Goal: Task Accomplishment & Management: Use online tool/utility

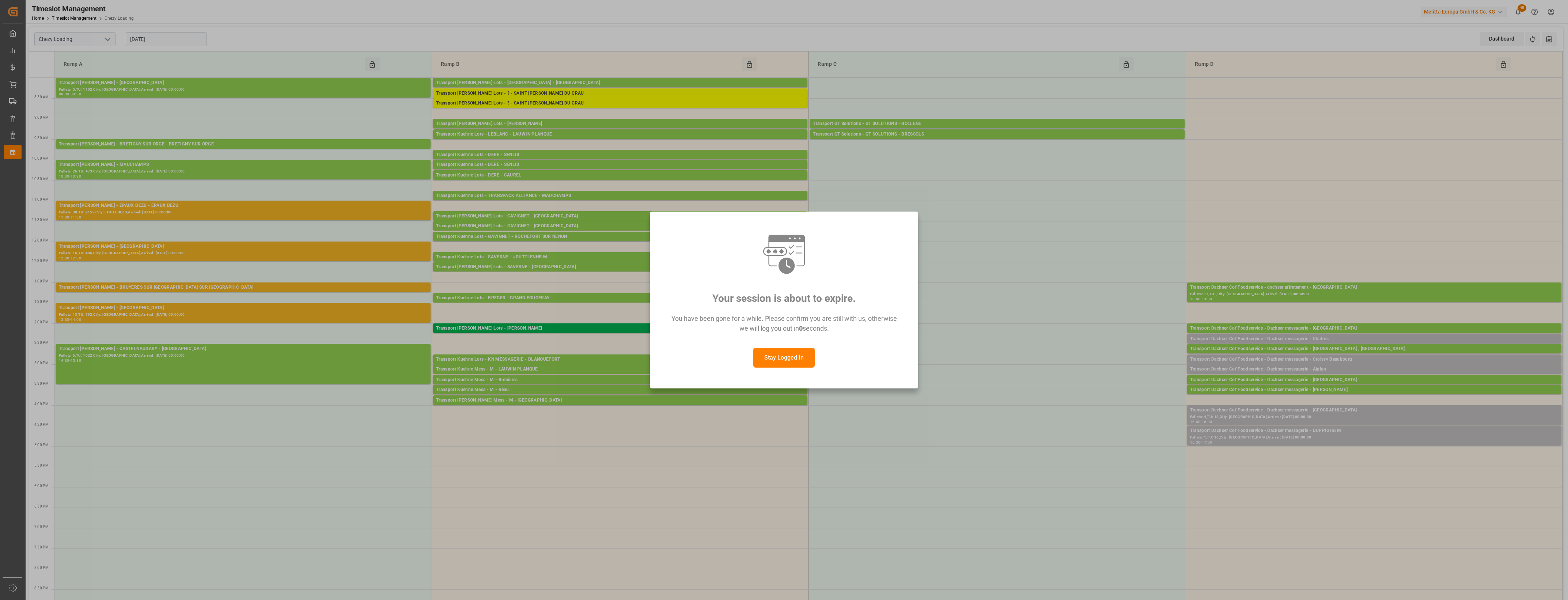
click at [780, 365] on button "Stay Logged In" at bounding box center [784, 358] width 61 height 19
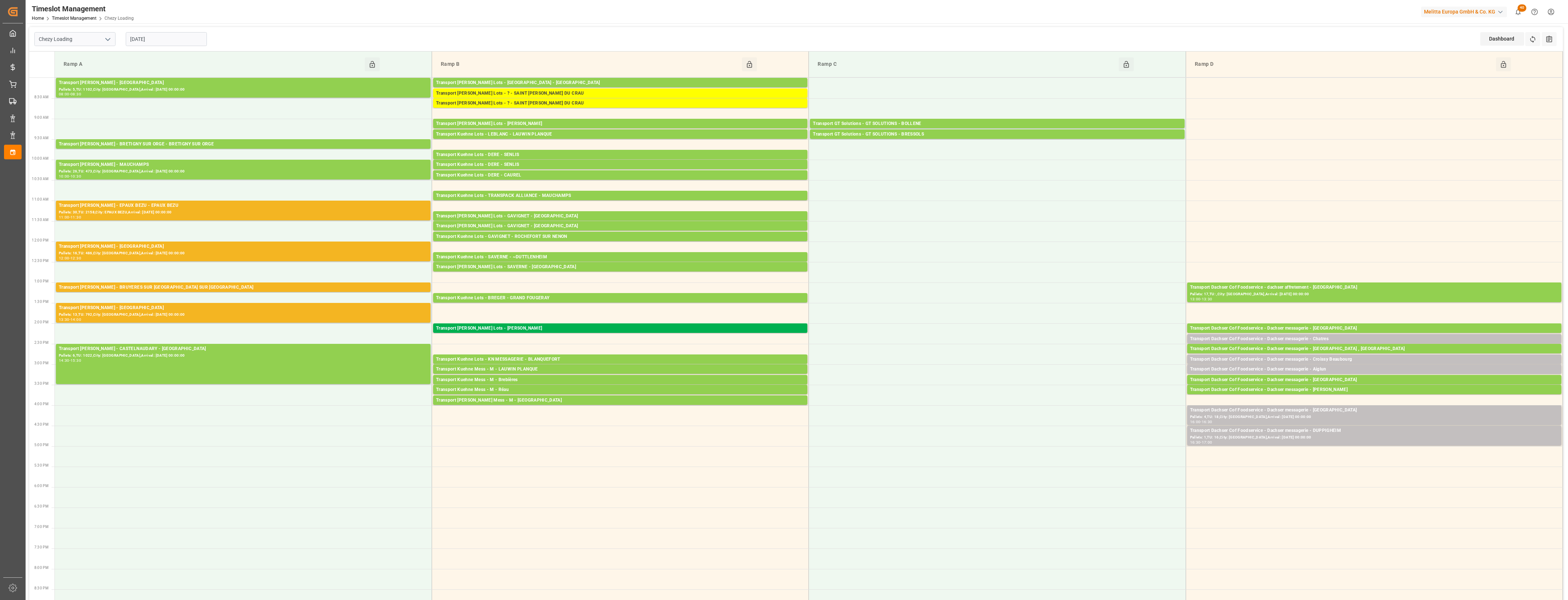
click at [167, 38] on input "[DATE]" at bounding box center [166, 39] width 81 height 14
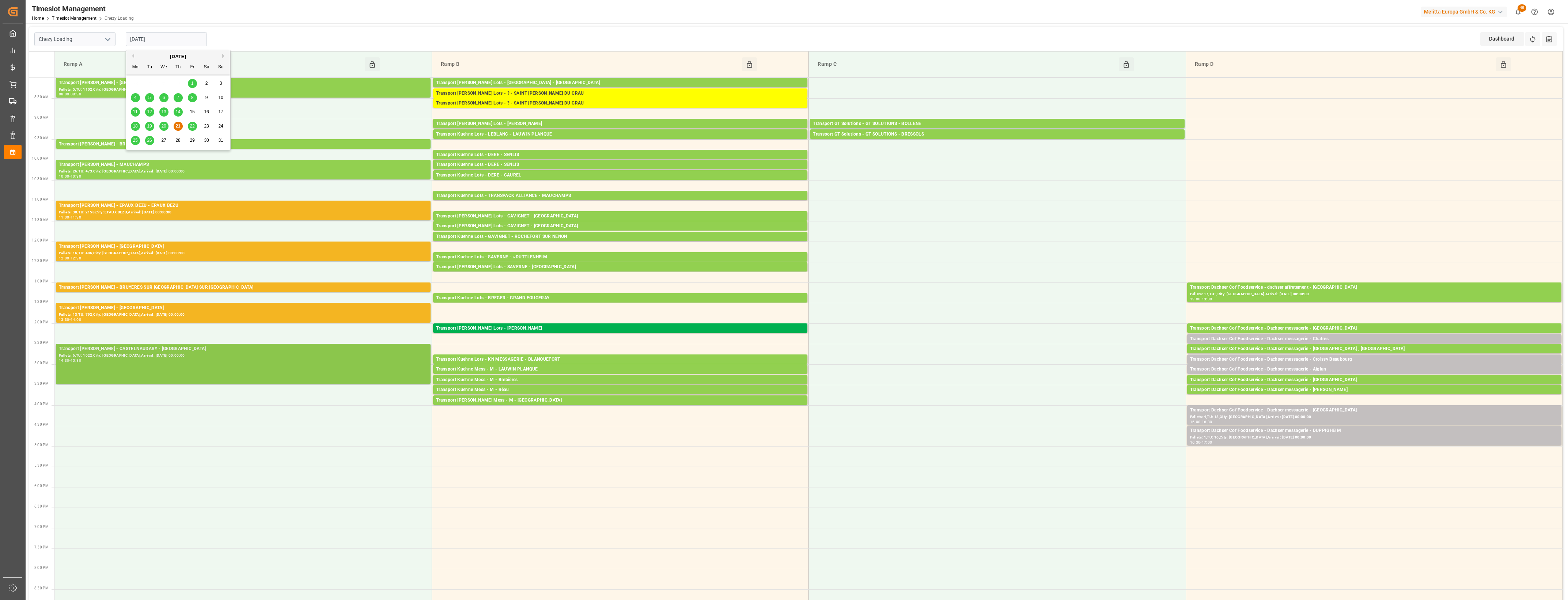
click at [216, 371] on div "Transport [PERSON_NAME] - CASTELNAUDARY - CASTELNAUDARY Pallets: 6,TU: 1022,Cit…" at bounding box center [243, 363] width 369 height 37
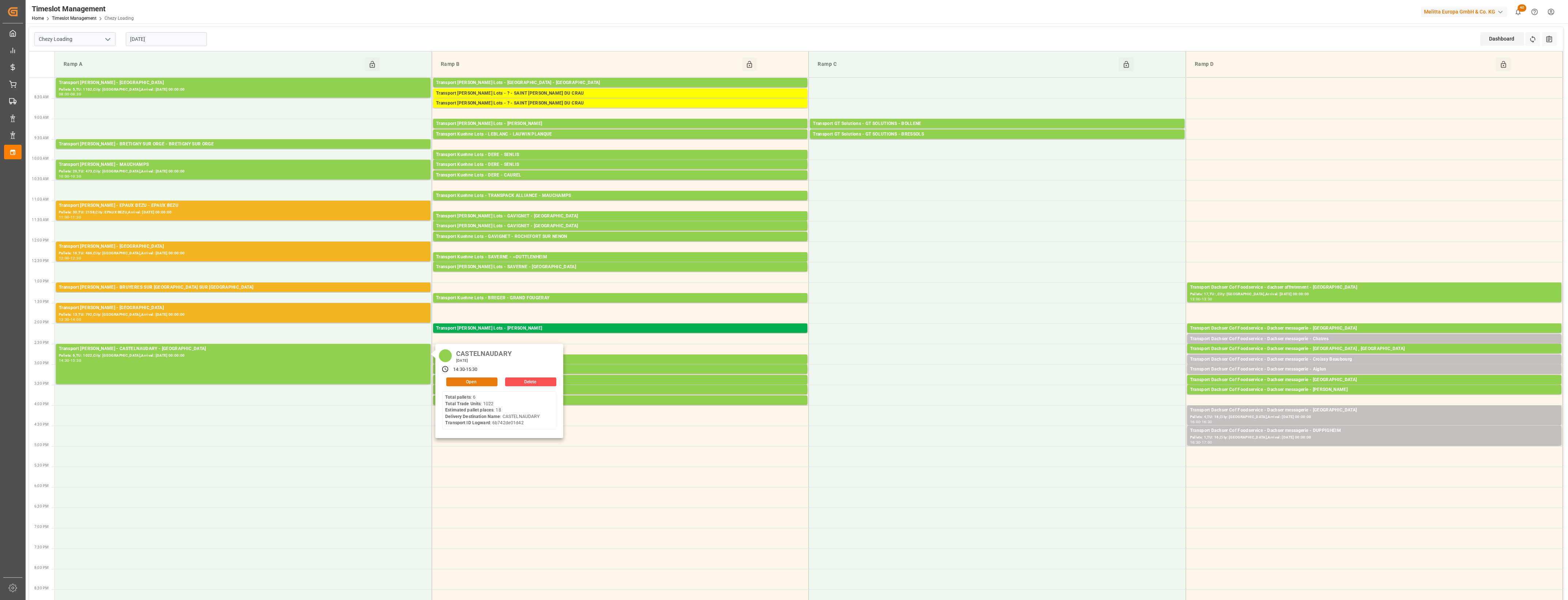
click at [461, 381] on button "Open" at bounding box center [472, 382] width 51 height 9
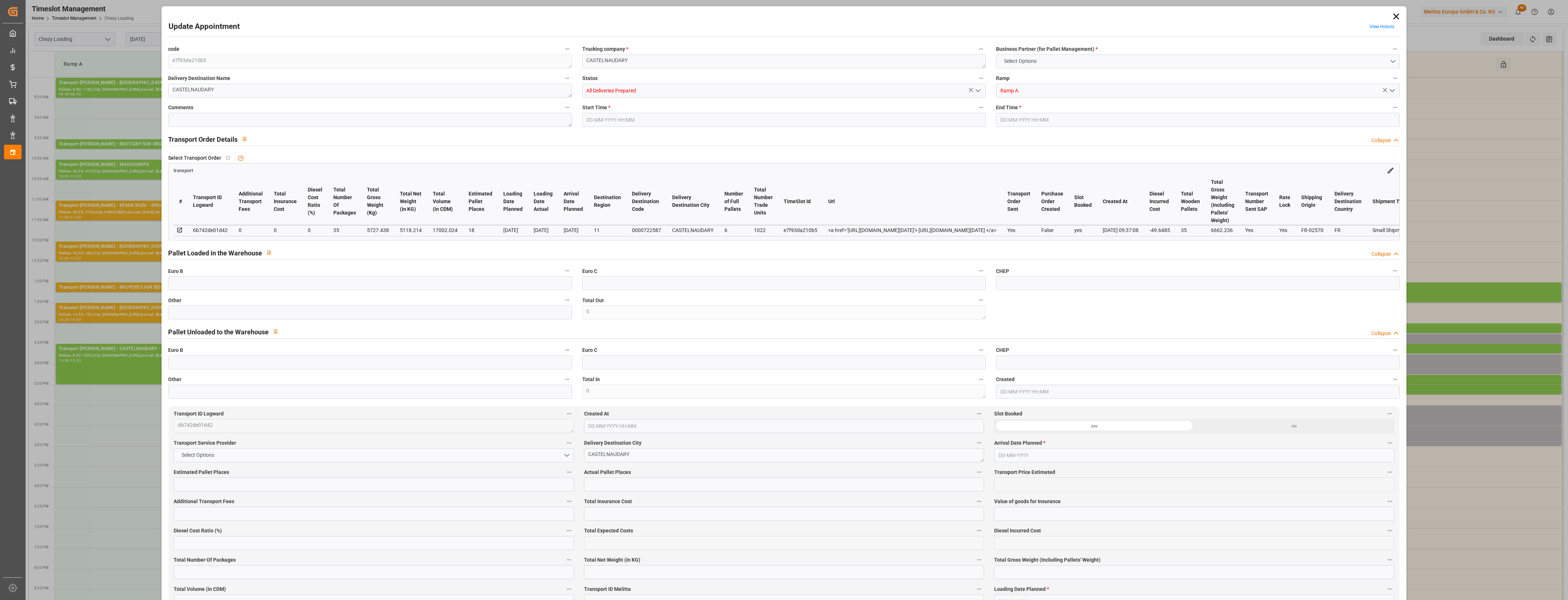
type input "18"
type input "0"
type input "-49.6485"
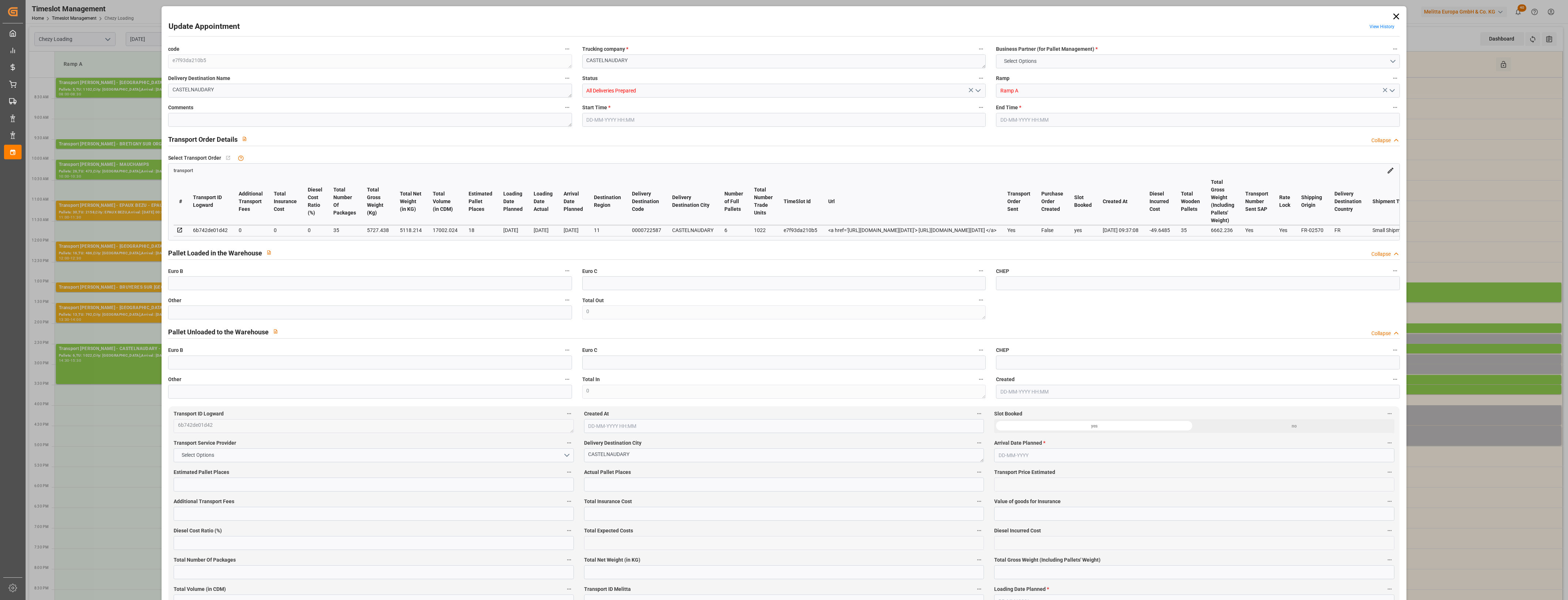
type input "35"
type input "5118.214"
type input "6662.236"
type input "17002.024"
type input "11"
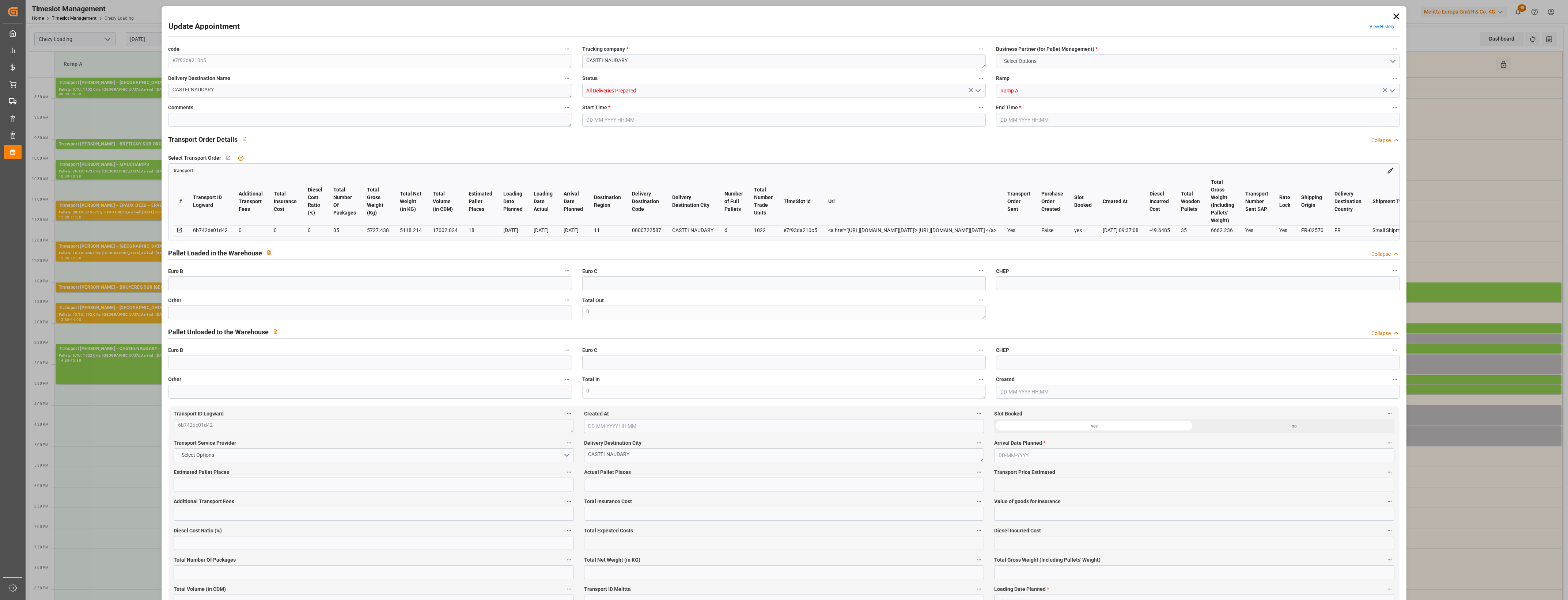
type input "6"
type input "1022"
type input "35"
type input "101"
type input "5727.438"
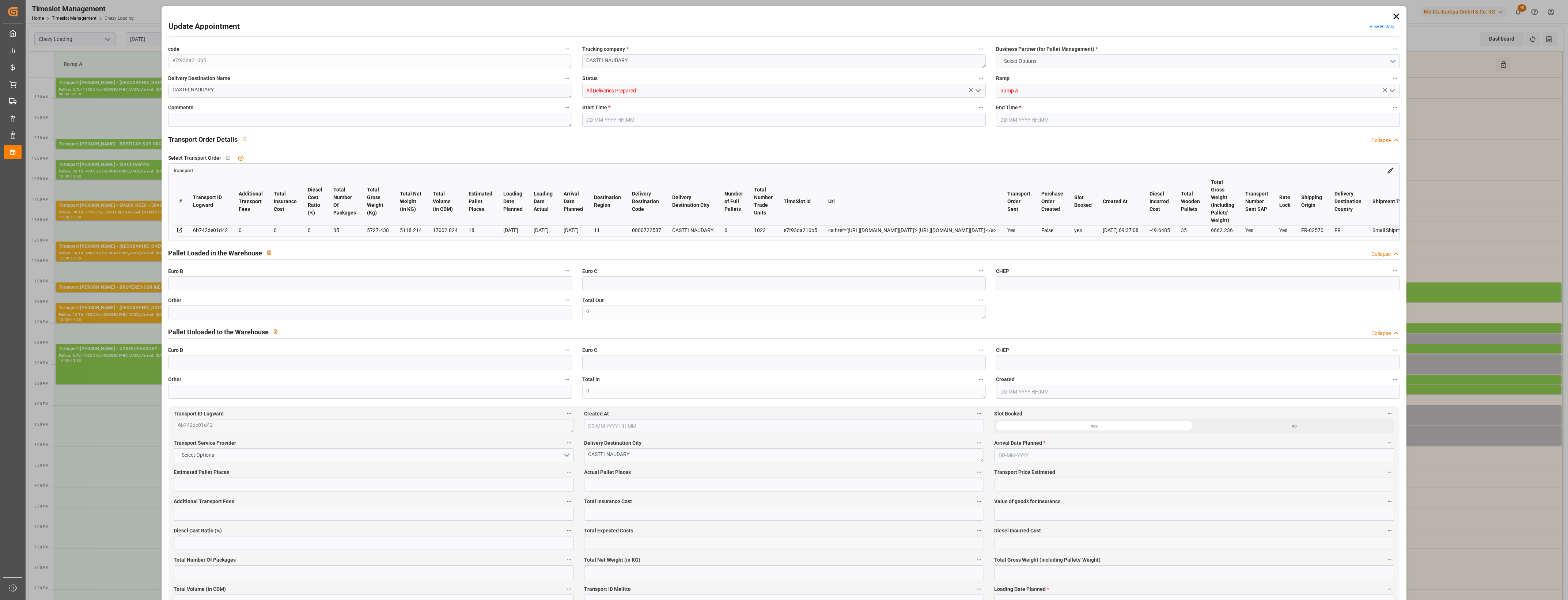
type input "0"
type input "4710.8598"
type input "0"
type input "21"
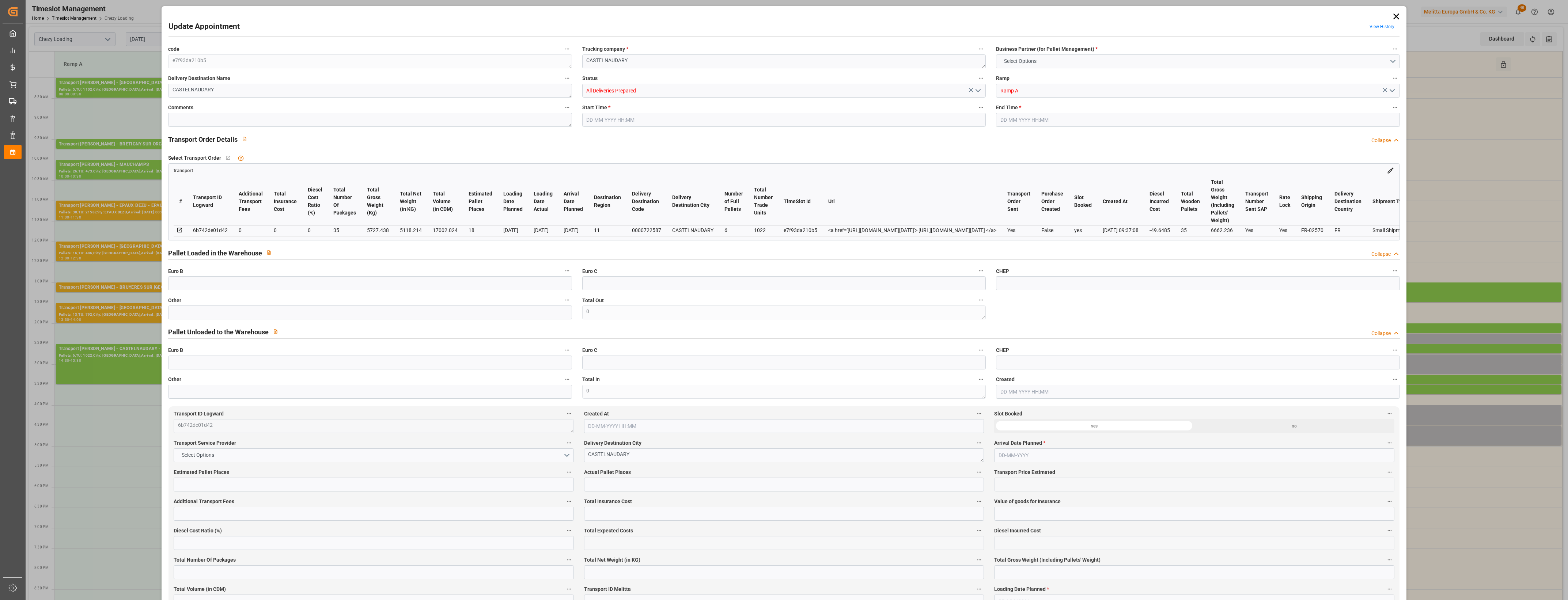
type input "35"
type input "[DATE] 14:30"
type input "[DATE] 15:30"
type input "[DATE] 16:48"
type input "[DATE] 09:37"
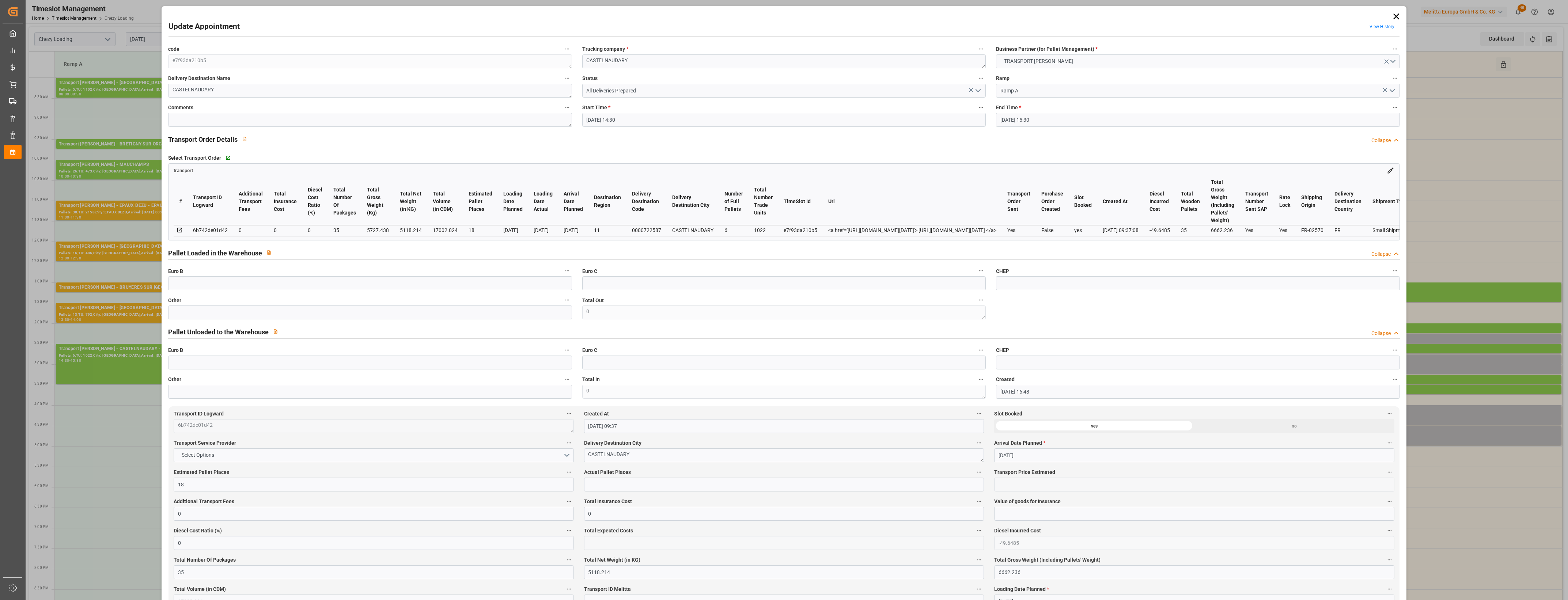
type input "[DATE]"
drag, startPoint x: 227, startPoint y: 230, endPoint x: 188, endPoint y: 226, distance: 39.2
click at [188, 226] on td "6b742de01d42" at bounding box center [210, 231] width 46 height 11
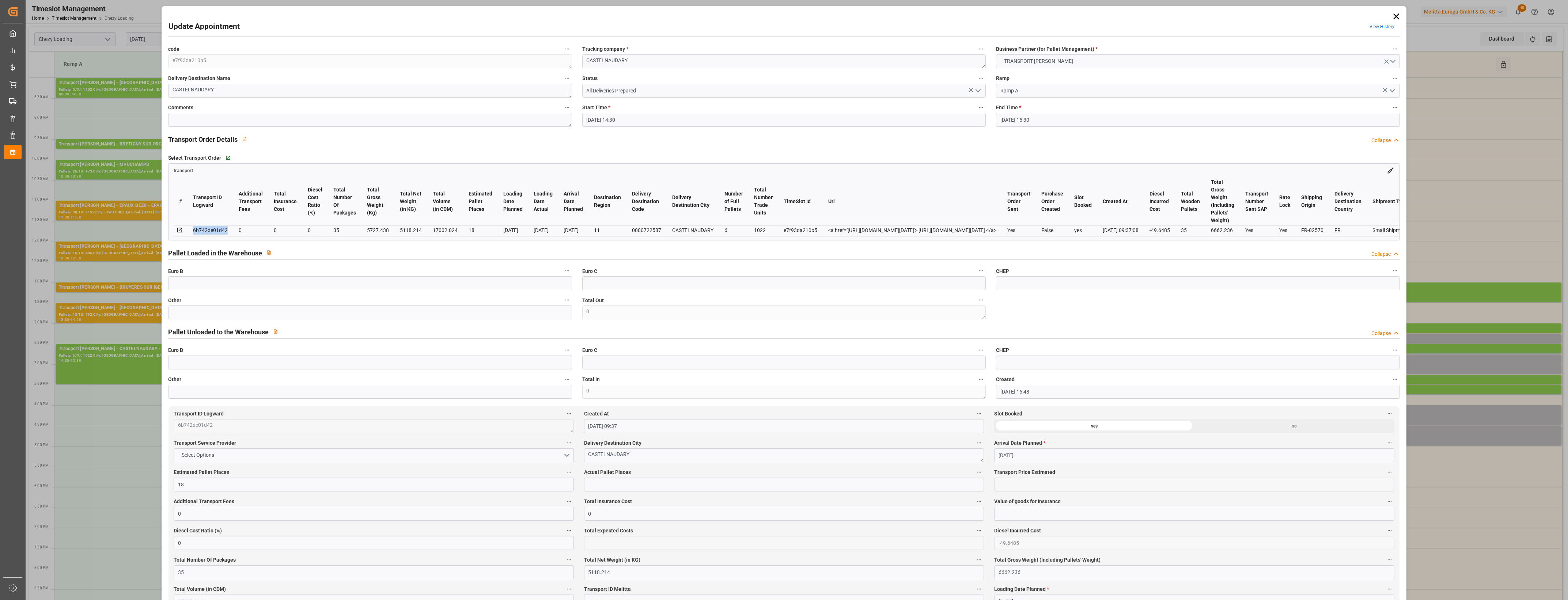
copy div "6b742de01d42"
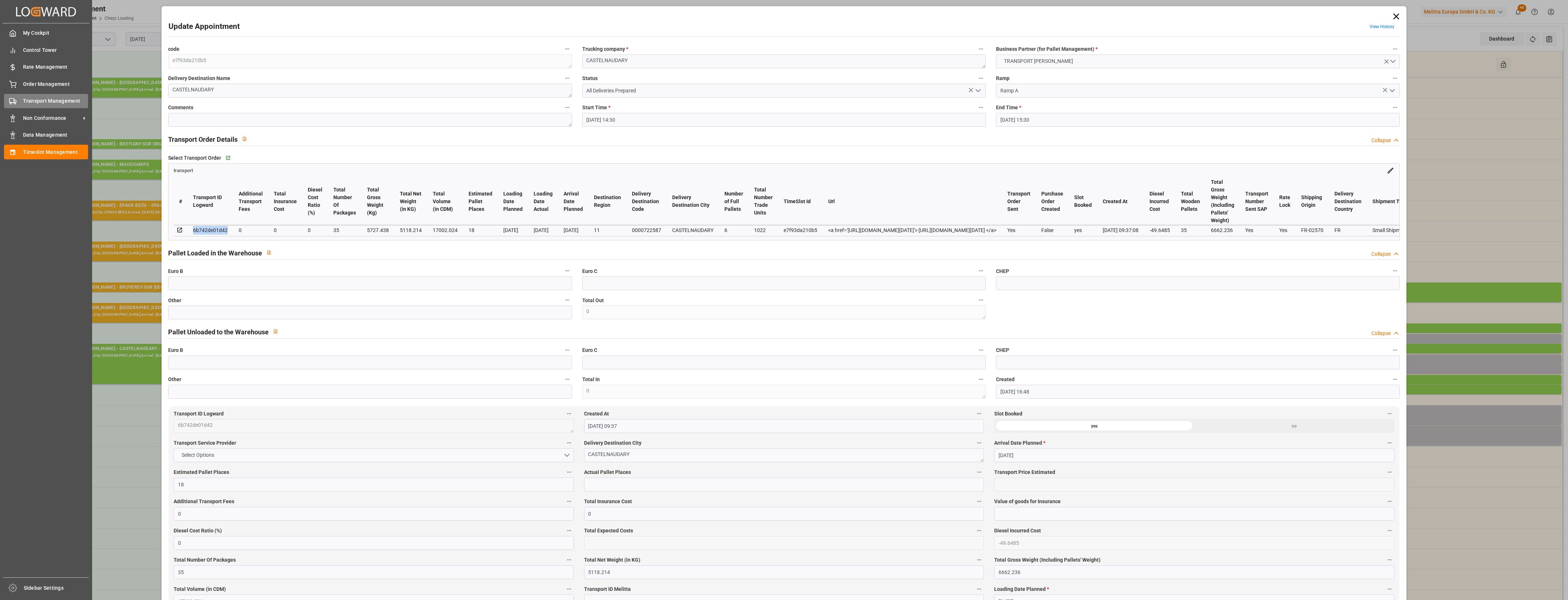
click at [19, 100] on div "Transport Management Transport Management" at bounding box center [46, 100] width 84 height 14
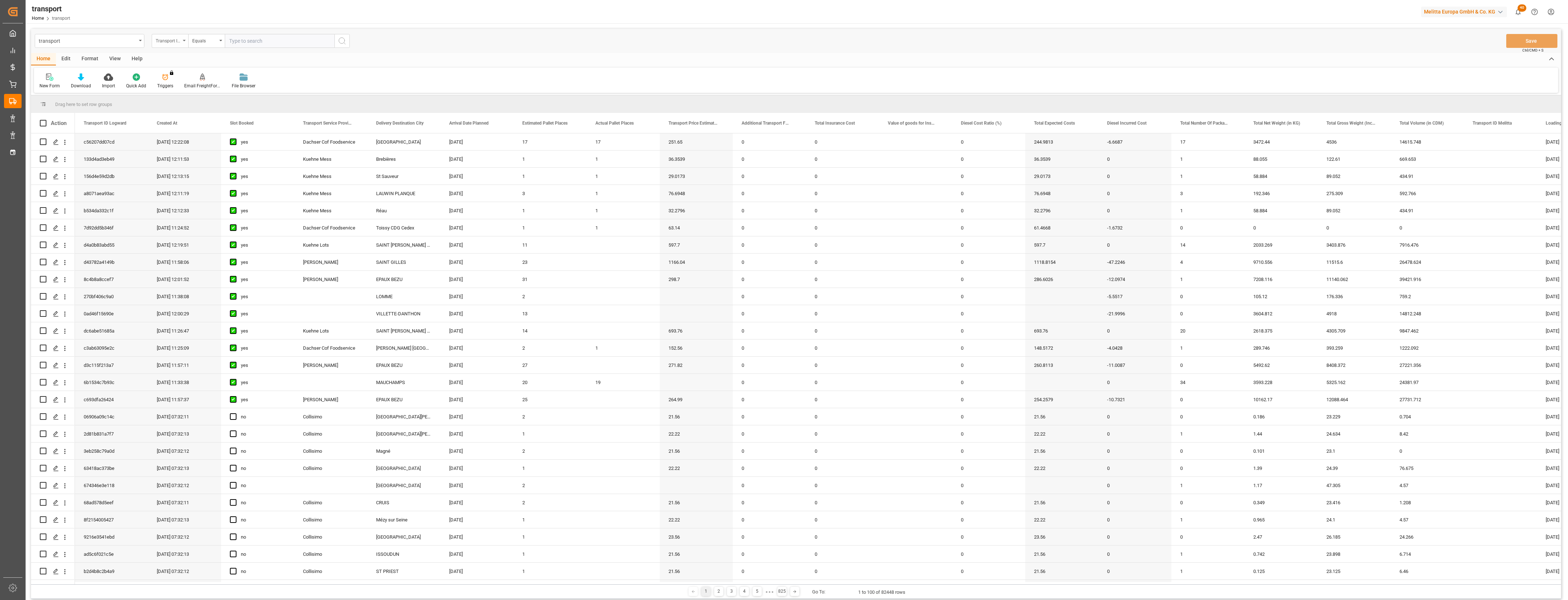
click at [184, 42] on div "Transport ID Logward" at bounding box center [170, 41] width 37 height 14
click at [198, 70] on div "Transport ID Logward" at bounding box center [206, 74] width 109 height 15
click at [256, 38] on input "text" at bounding box center [279, 41] width 110 height 14
paste input "6b742de01d42"
type input "6b742de01d42"
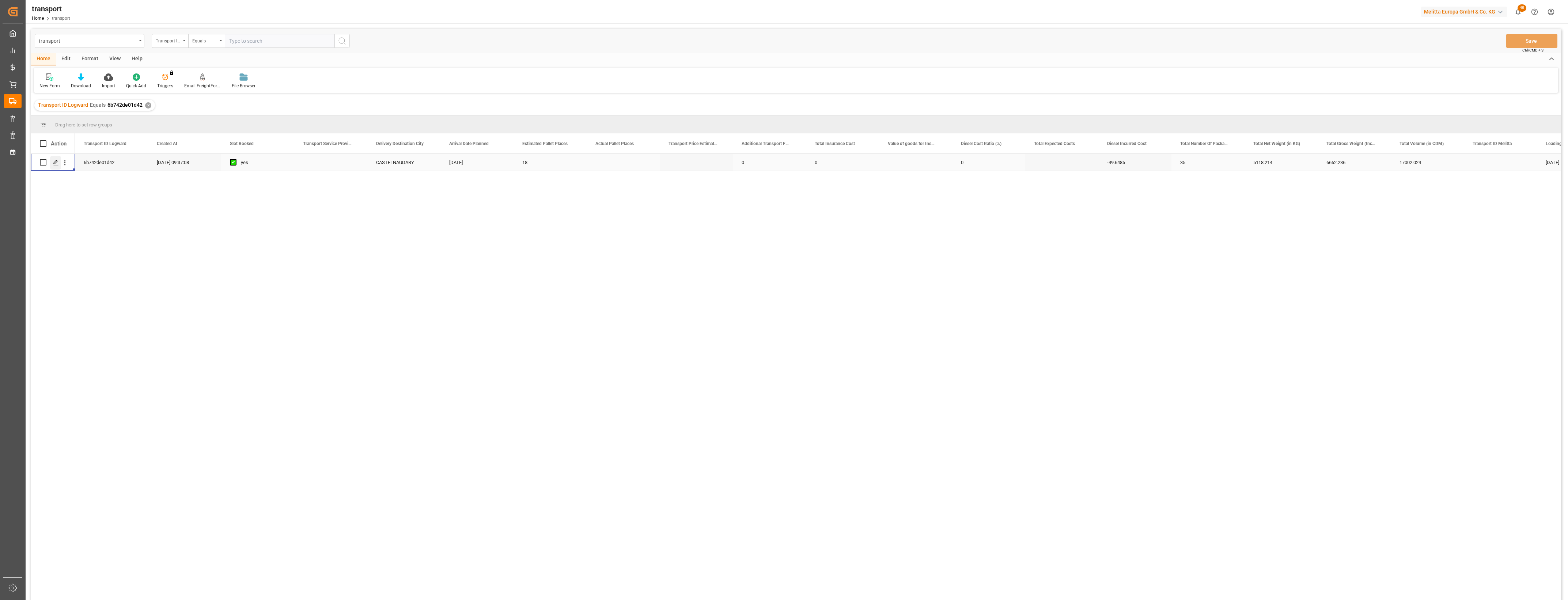
click at [55, 162] on icon "Press SPACE to select this row." at bounding box center [56, 162] width 6 height 6
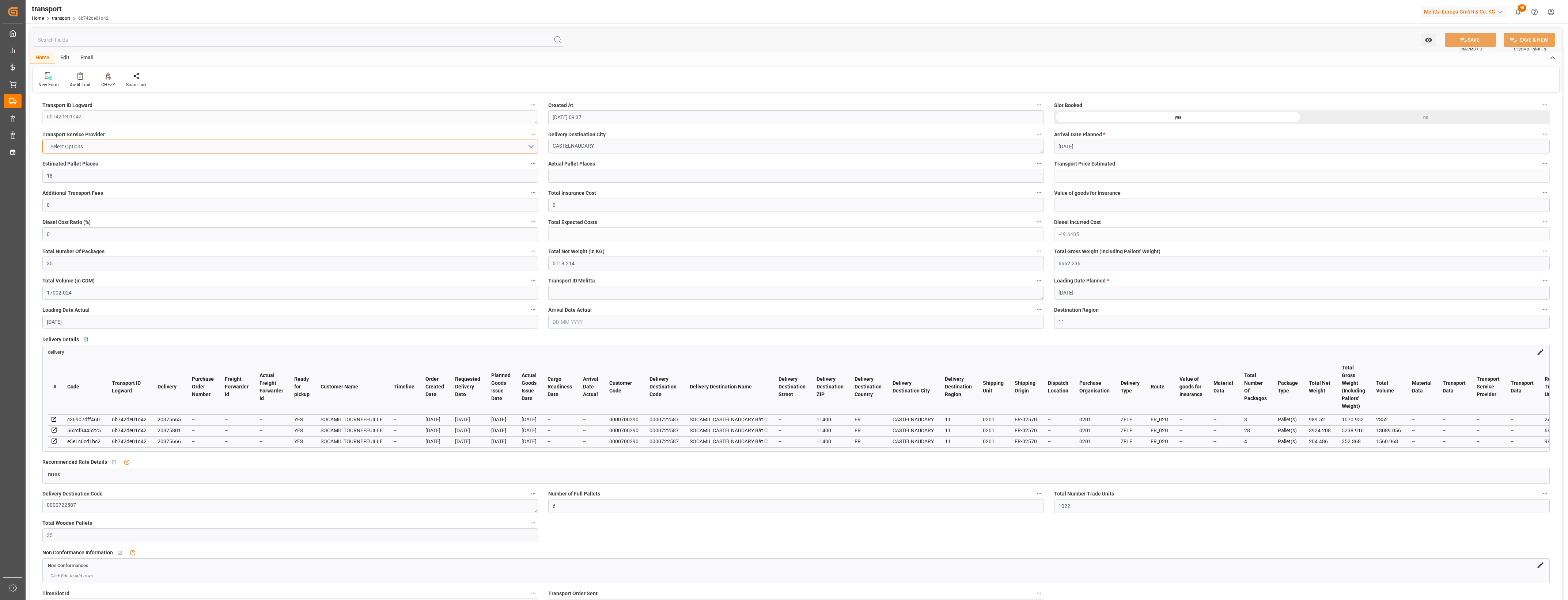
click at [532, 145] on button "Select Options" at bounding box center [290, 146] width 495 height 14
click at [69, 176] on div "[PERSON_NAME]" at bounding box center [290, 179] width 495 height 15
click at [1457, 41] on button "SAVE" at bounding box center [1471, 40] width 51 height 14
type input "1225.89"
type input "1176.2415"
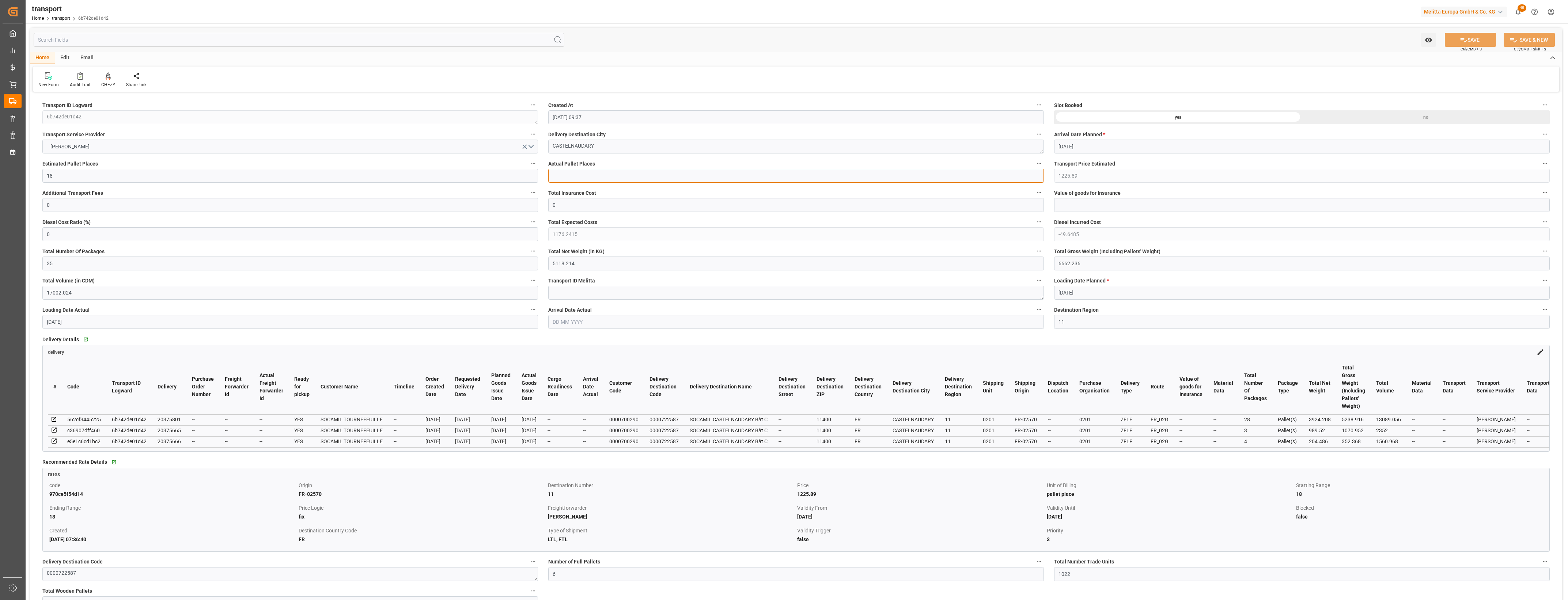
click at [570, 176] on input "text" at bounding box center [796, 175] width 495 height 14
type input "223.7585"
type input "Full Load"
type input "5727.438"
type input "26-40 t"
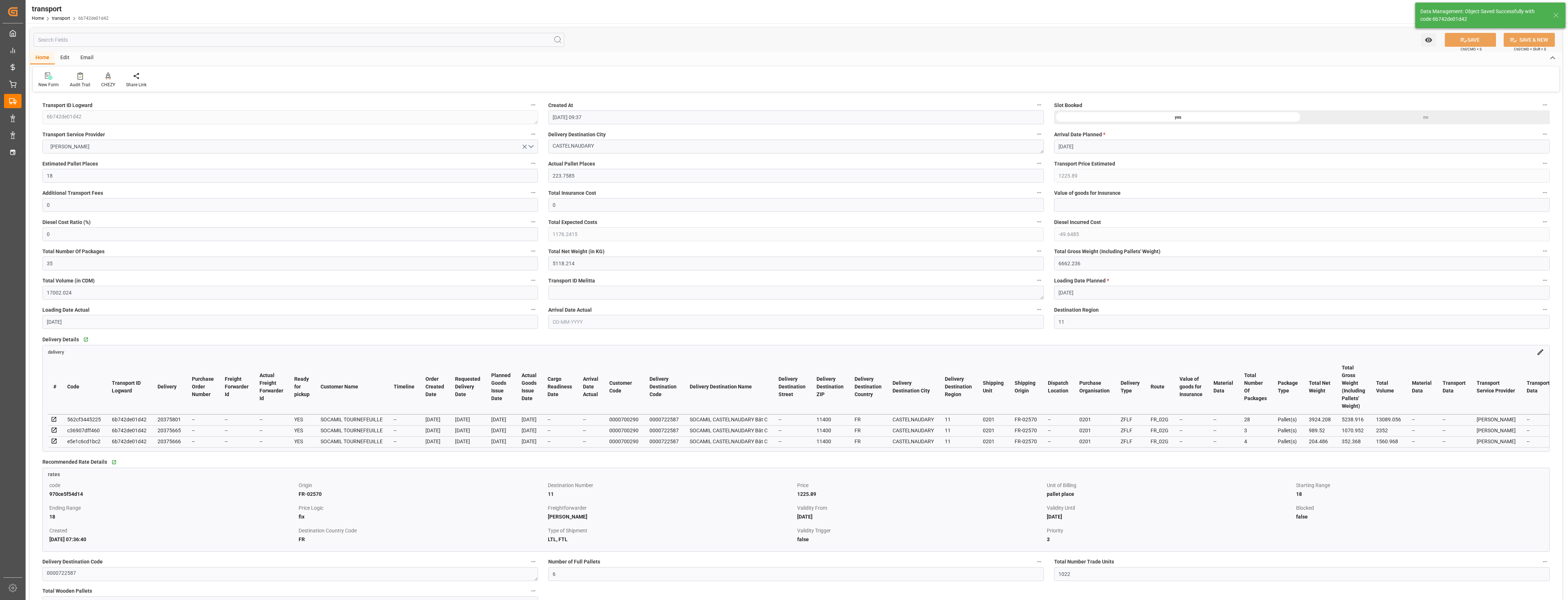
type input "100"
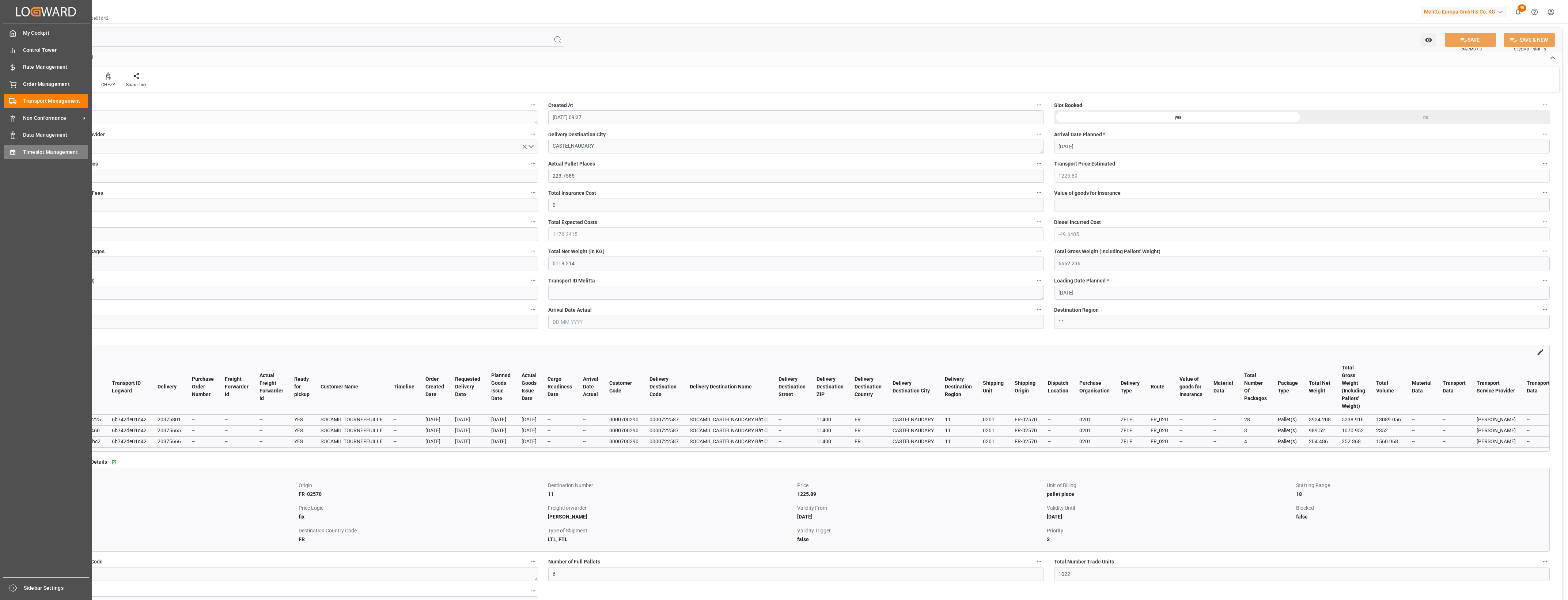
click at [13, 152] on icon at bounding box center [13, 152] width 5 height 5
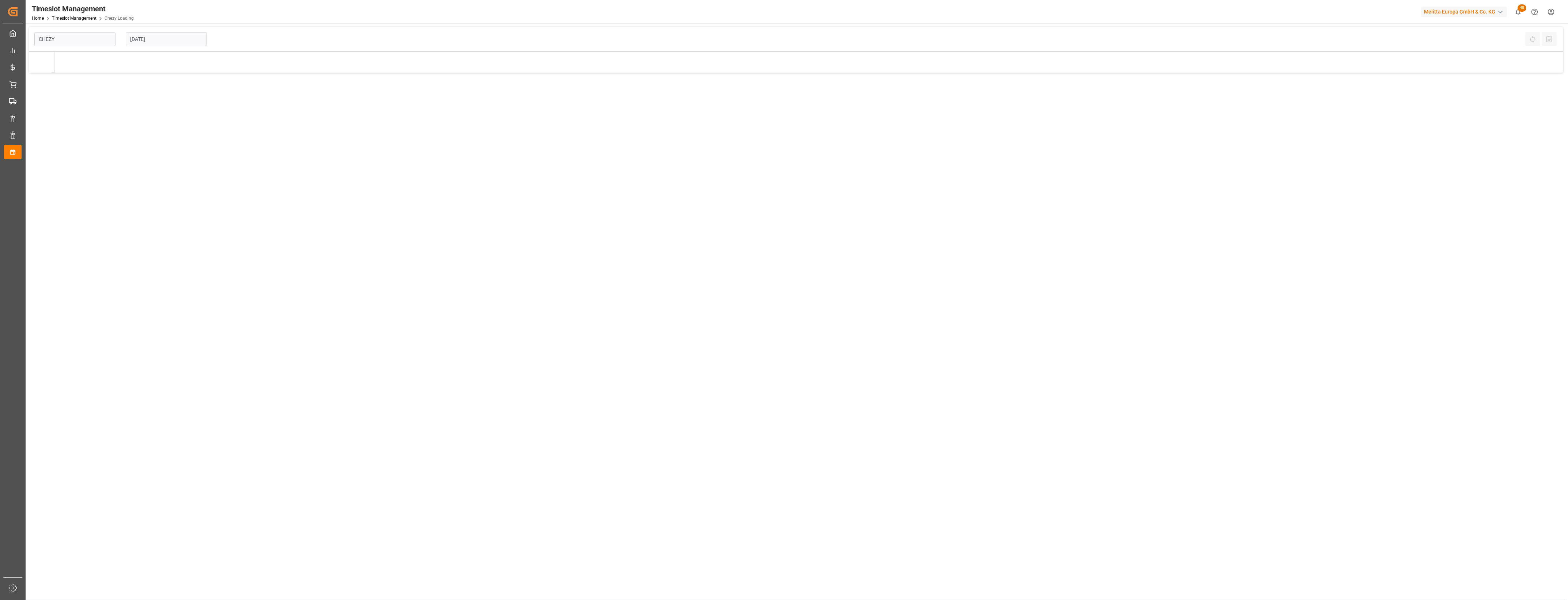
type input "Chezy Loading"
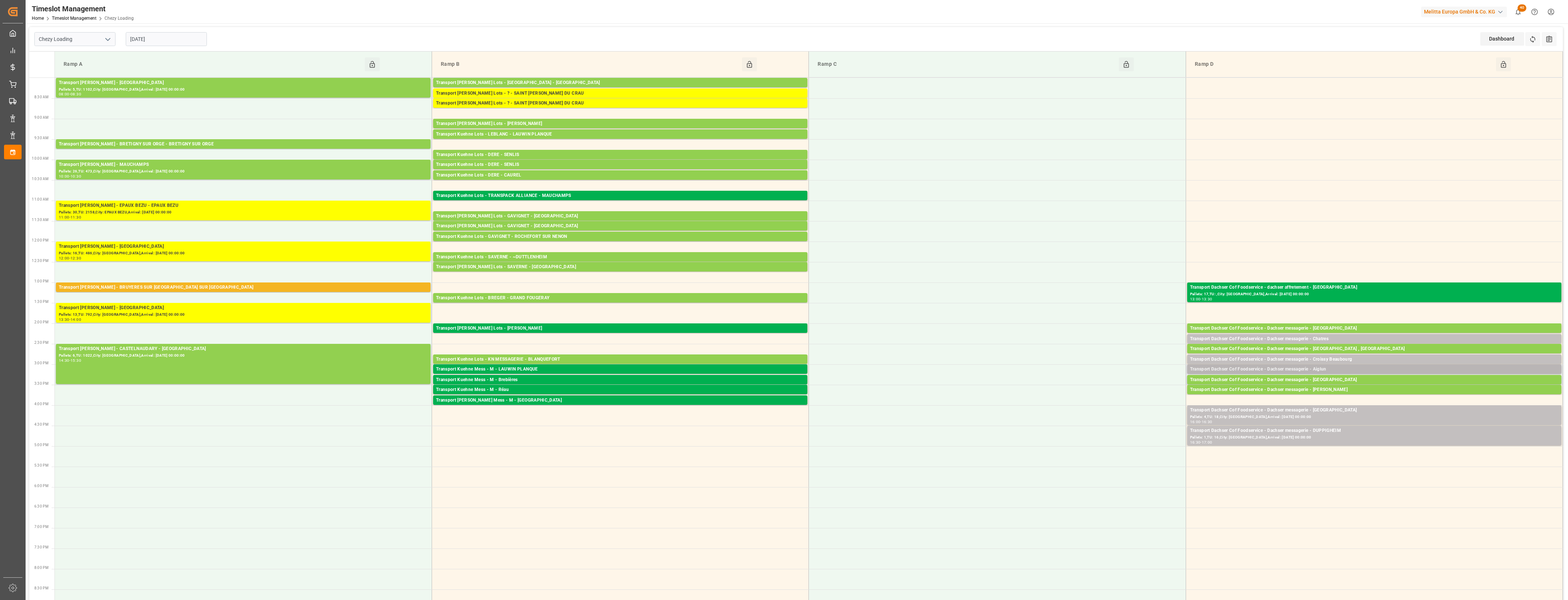
click at [1337, 369] on div "Transport Dachser Cof Foodservice - Dachser messagerie - Aiglun" at bounding box center [1374, 369] width 368 height 7
click at [1106, 404] on button "Open" at bounding box center [1091, 402] width 51 height 9
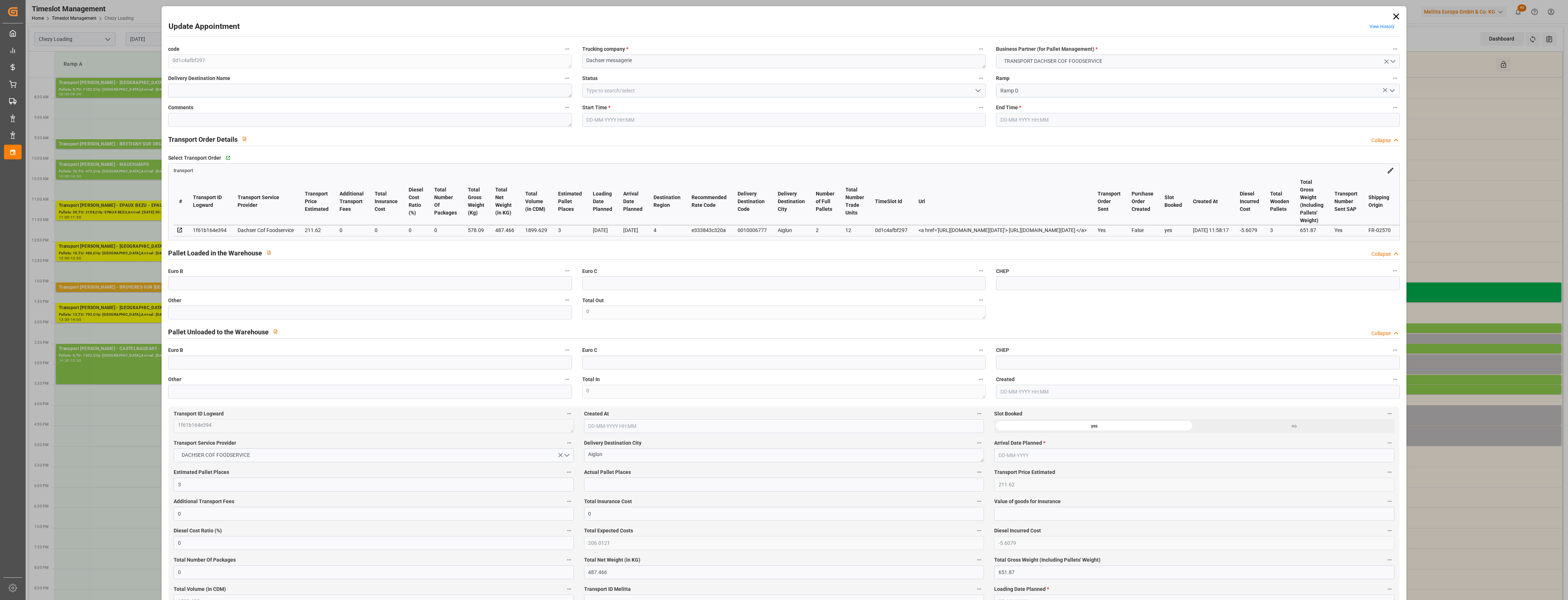
type input "3"
type input "211.62"
type input "0"
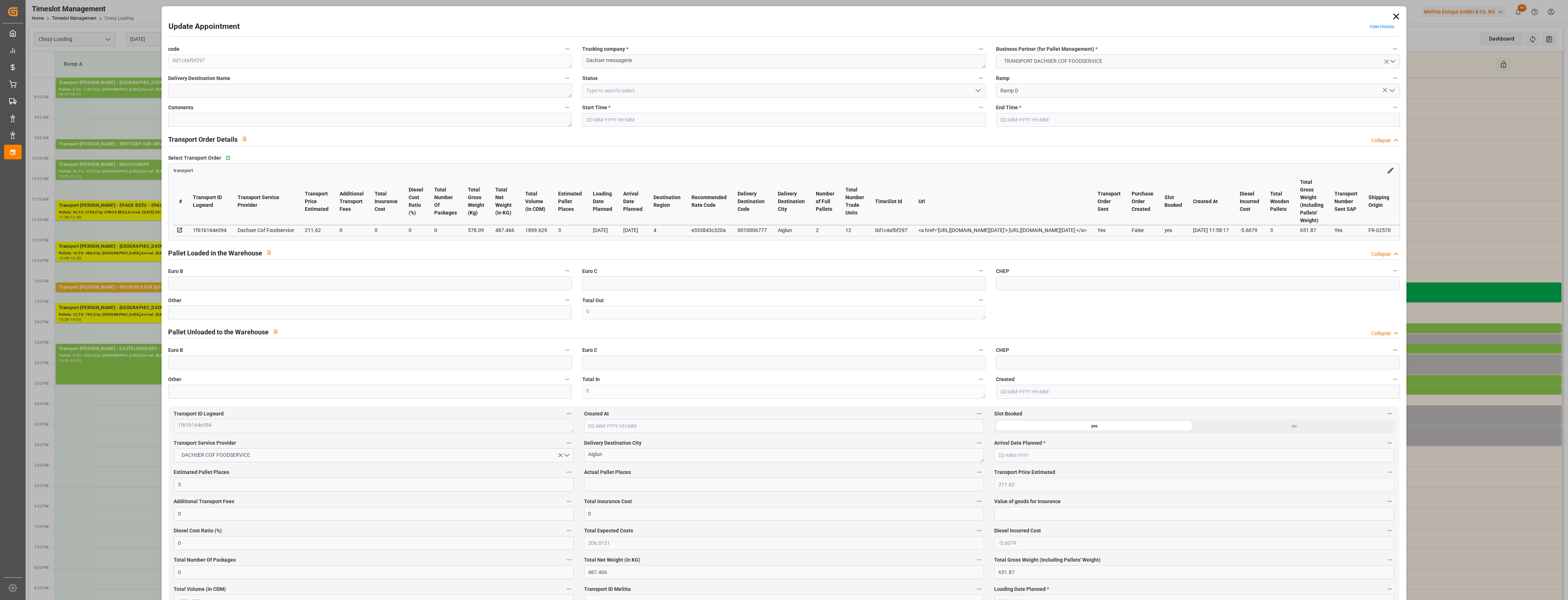
type input "206.0121"
type input "-5.6079"
type input "0"
type input "487.466"
type input "651.87"
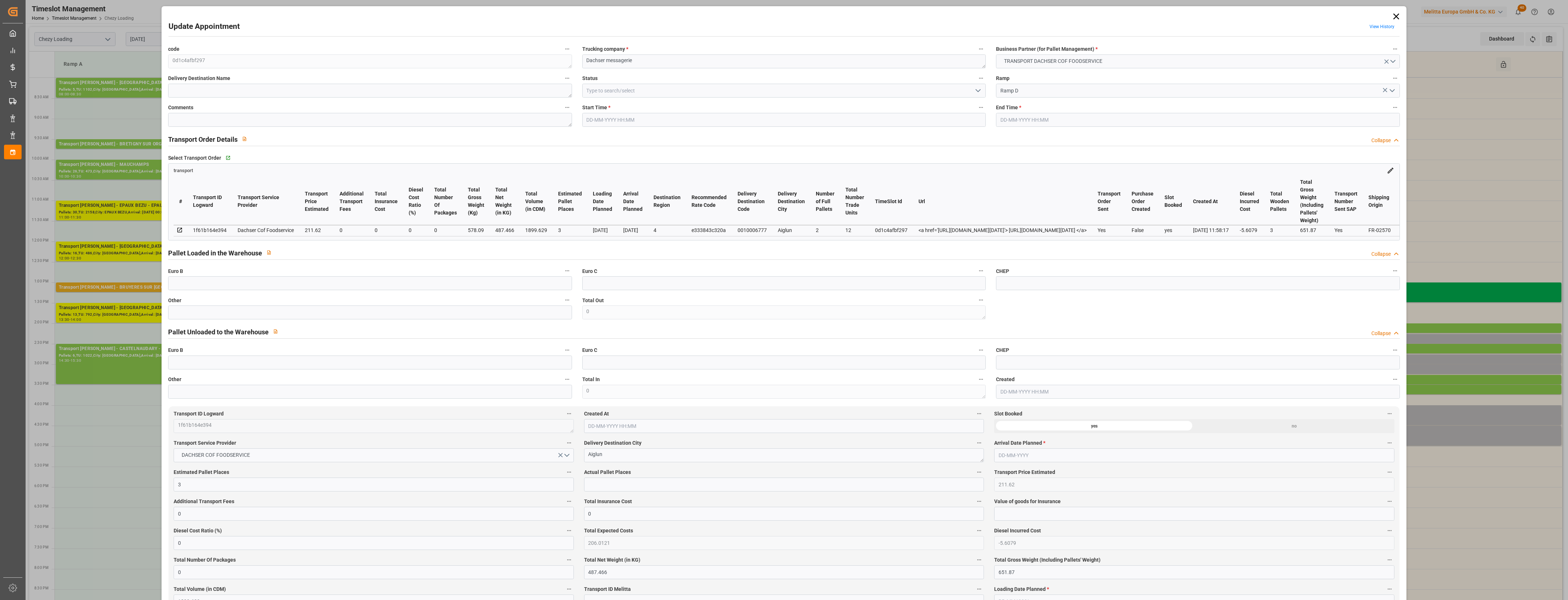
type input "1899.629"
type input "4"
type input "2"
type input "12"
type input "3"
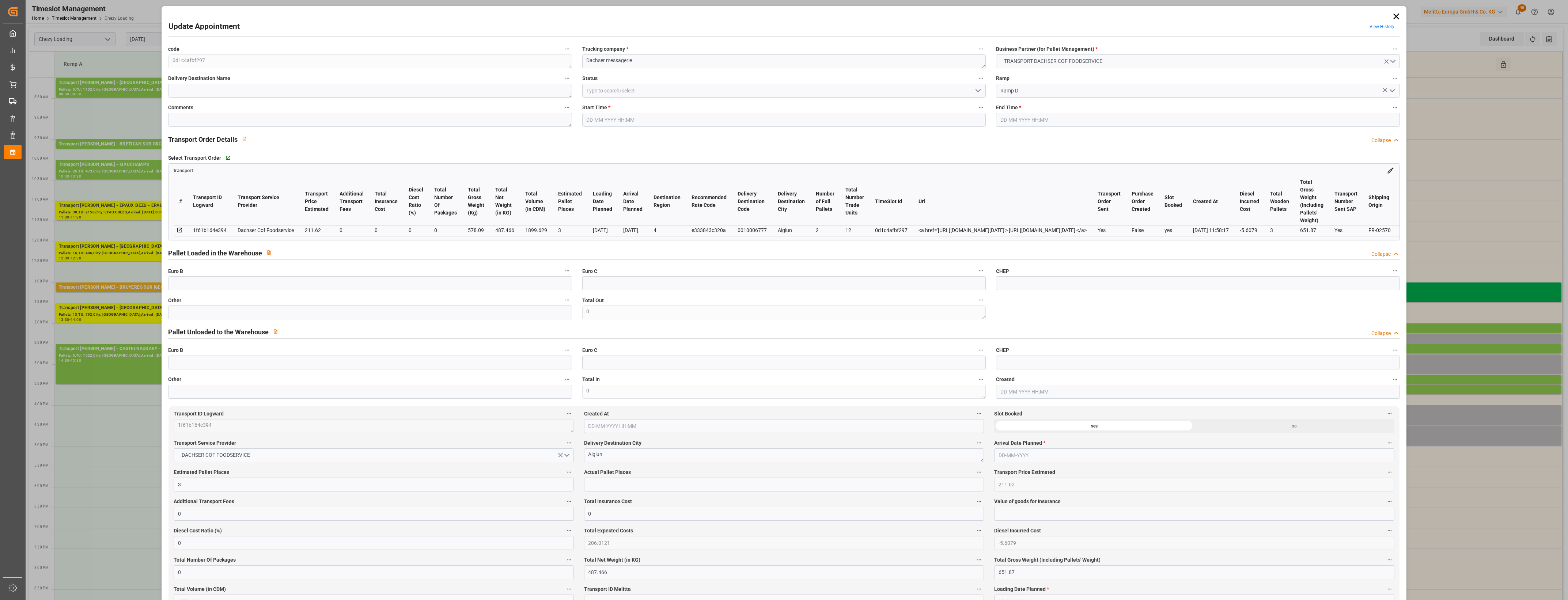
type input "101"
type input "578.09"
type input "0"
type input "4710.8598"
type input "0"
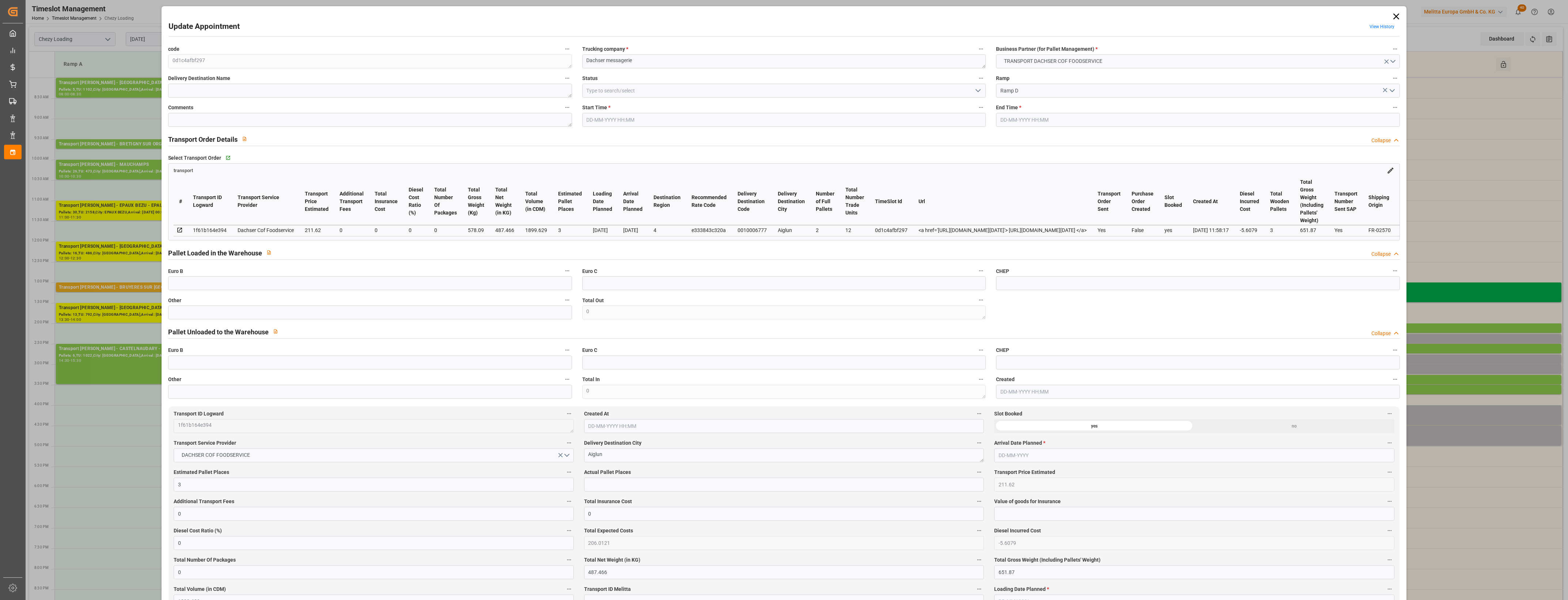
type input "0"
type input "21"
type input "35"
type input "[DATE] 15:00"
type input "[DATE] 15:15"
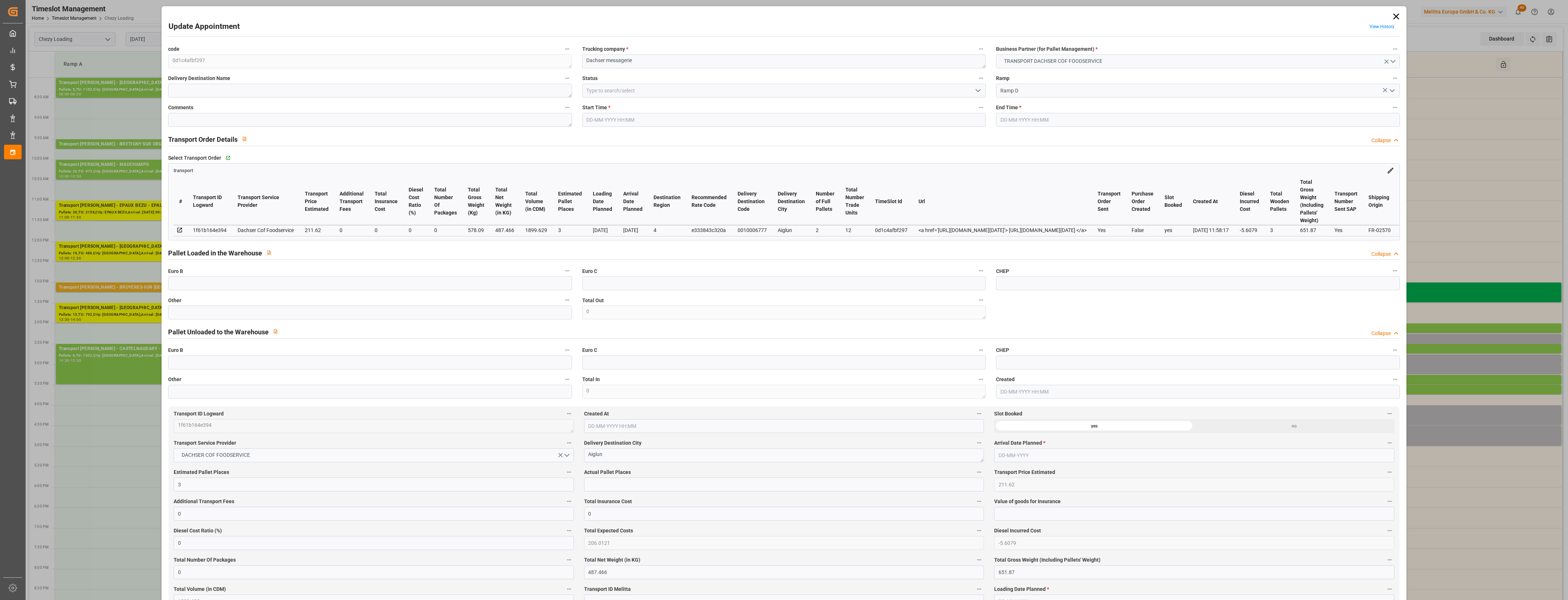
type input "[DATE] 12:42"
type input "[DATE] 11:58"
type input "[DATE]"
click at [195, 315] on input "text" at bounding box center [369, 312] width 404 height 14
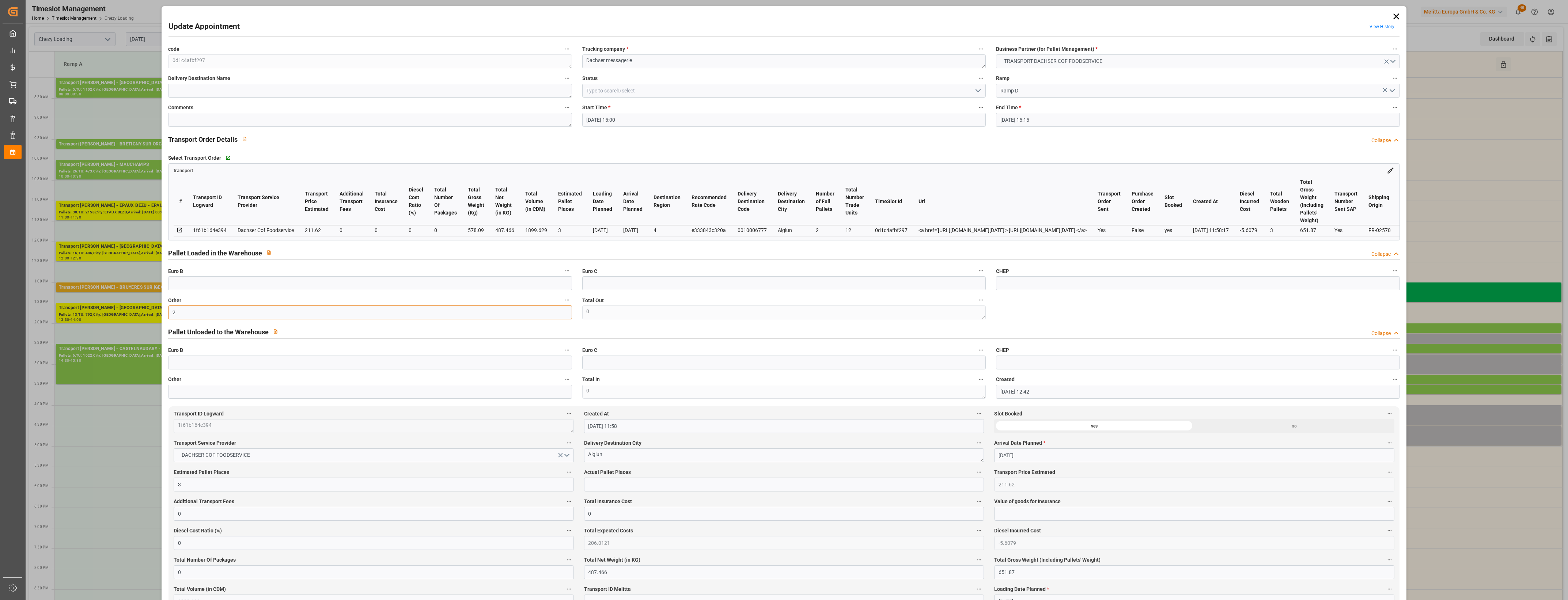
type input "2"
click at [604, 488] on input "text" at bounding box center [784, 484] width 400 height 14
type input "2"
click at [978, 86] on button "open menu" at bounding box center [978, 91] width 11 height 12
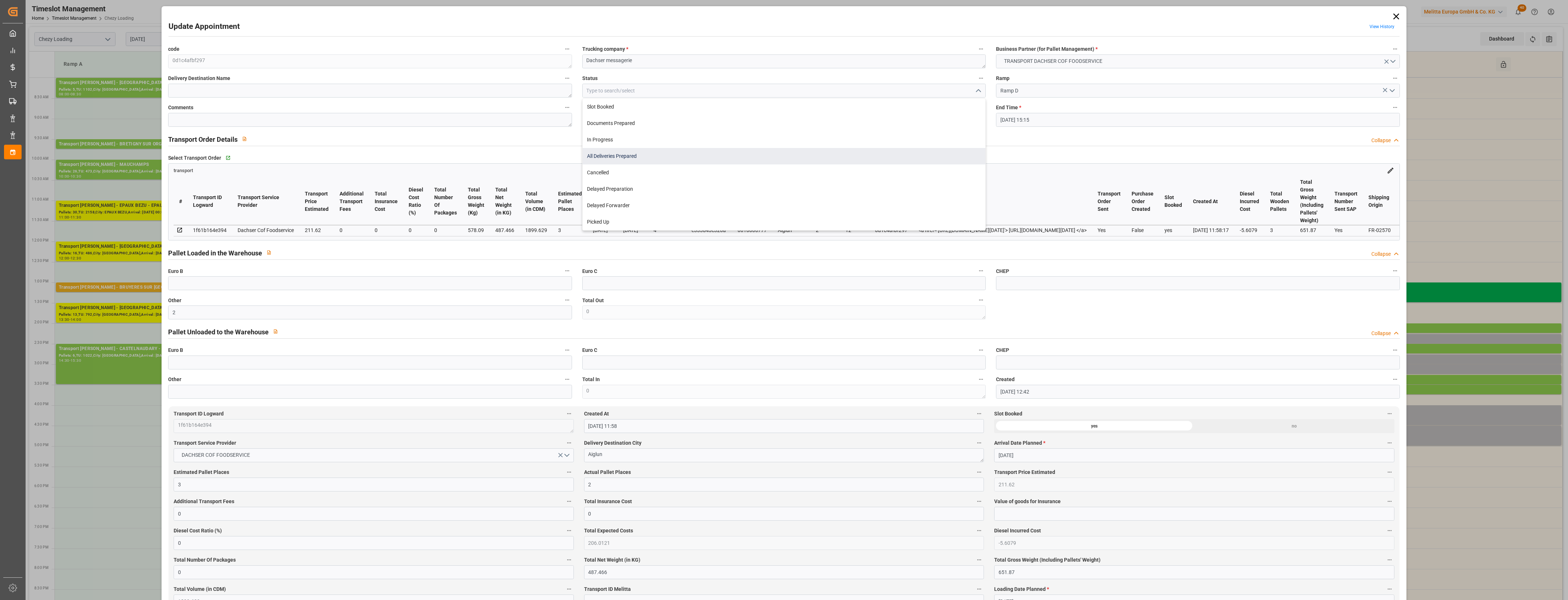
click at [617, 153] on div "All Deliveries Prepared" at bounding box center [784, 156] width 403 height 16
type input "All Deliveries Prepared"
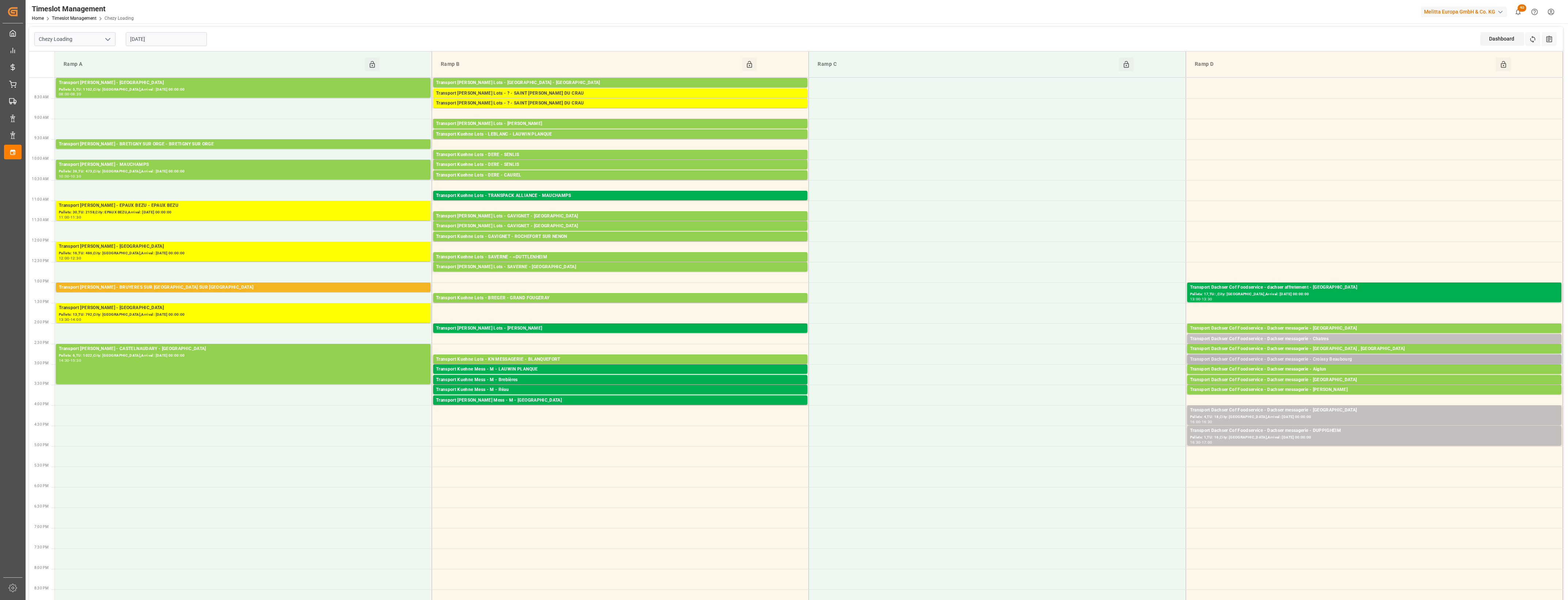
click at [1345, 360] on div "Transport Dachser Cof Foodservice - Dachser messagerie - Croissy Beaubourg" at bounding box center [1374, 360] width 368 height 7
click at [1095, 382] on button "Open" at bounding box center [1091, 382] width 51 height 9
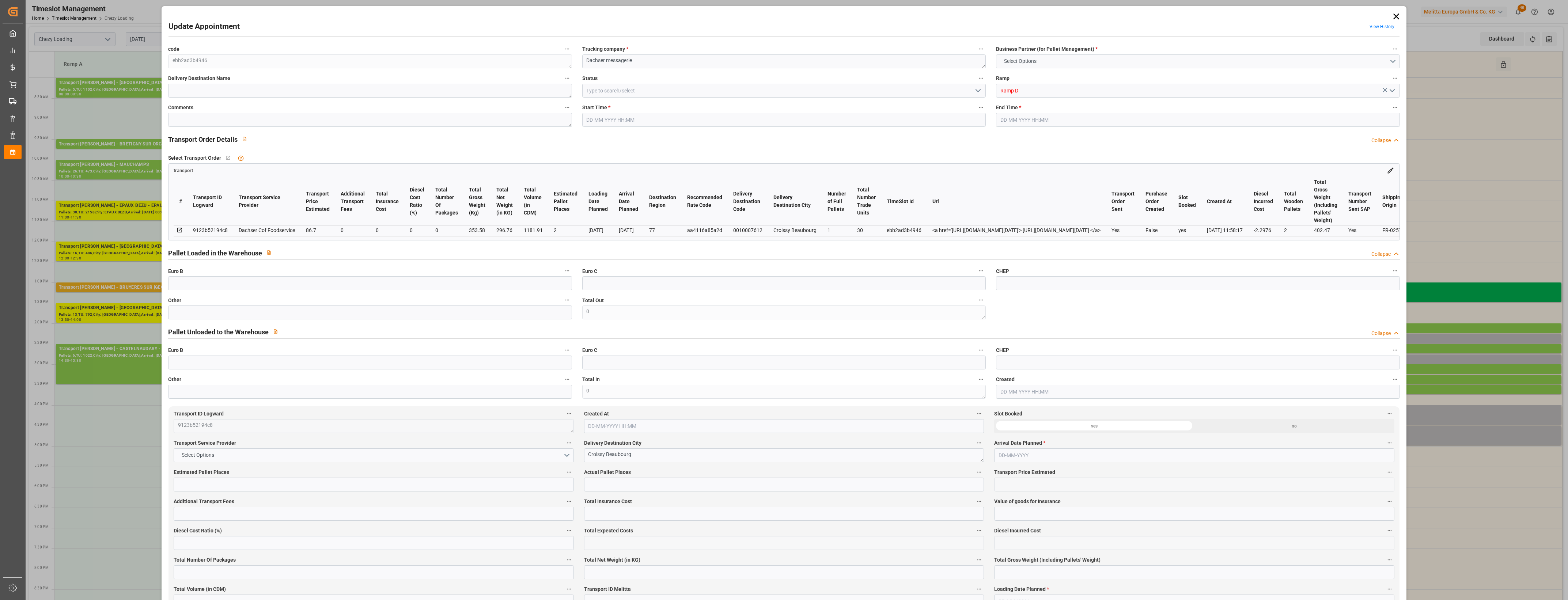
type input "2"
type input "86.7"
type input "0"
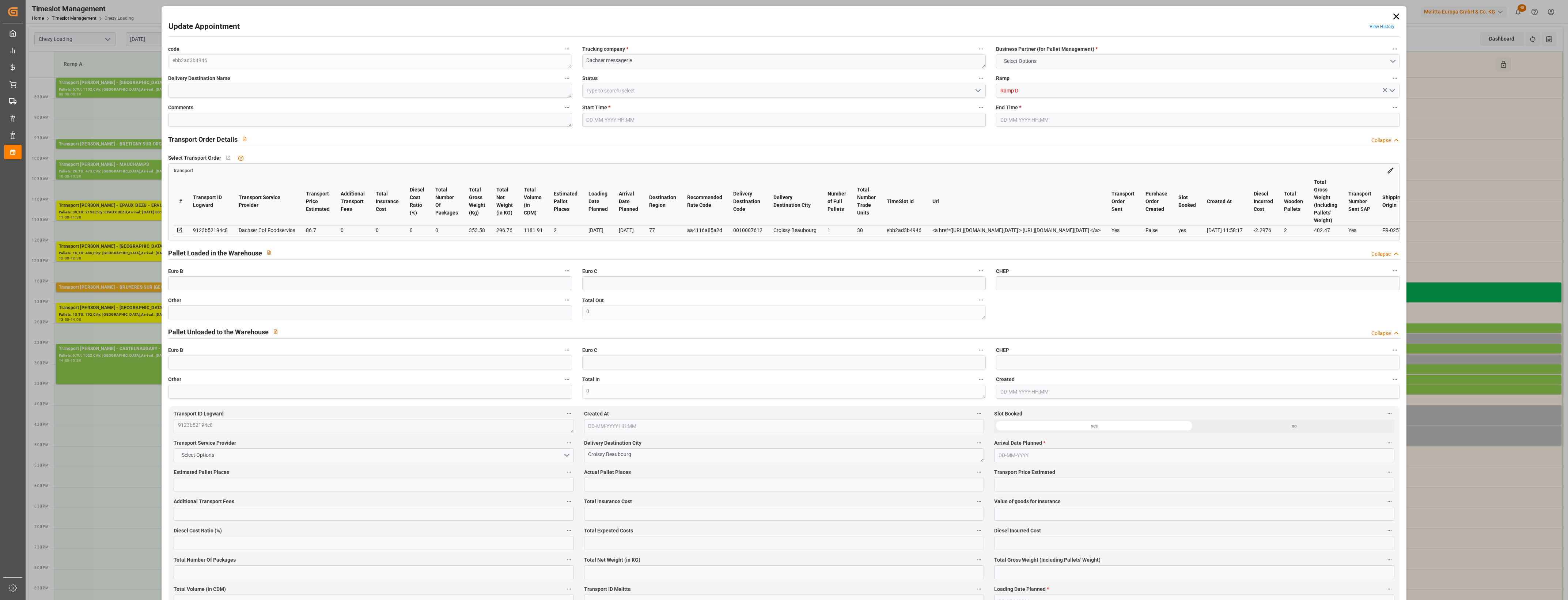
type input "84.4024"
type input "-2.2976"
type input "0"
type input "296.76"
type input "402.47"
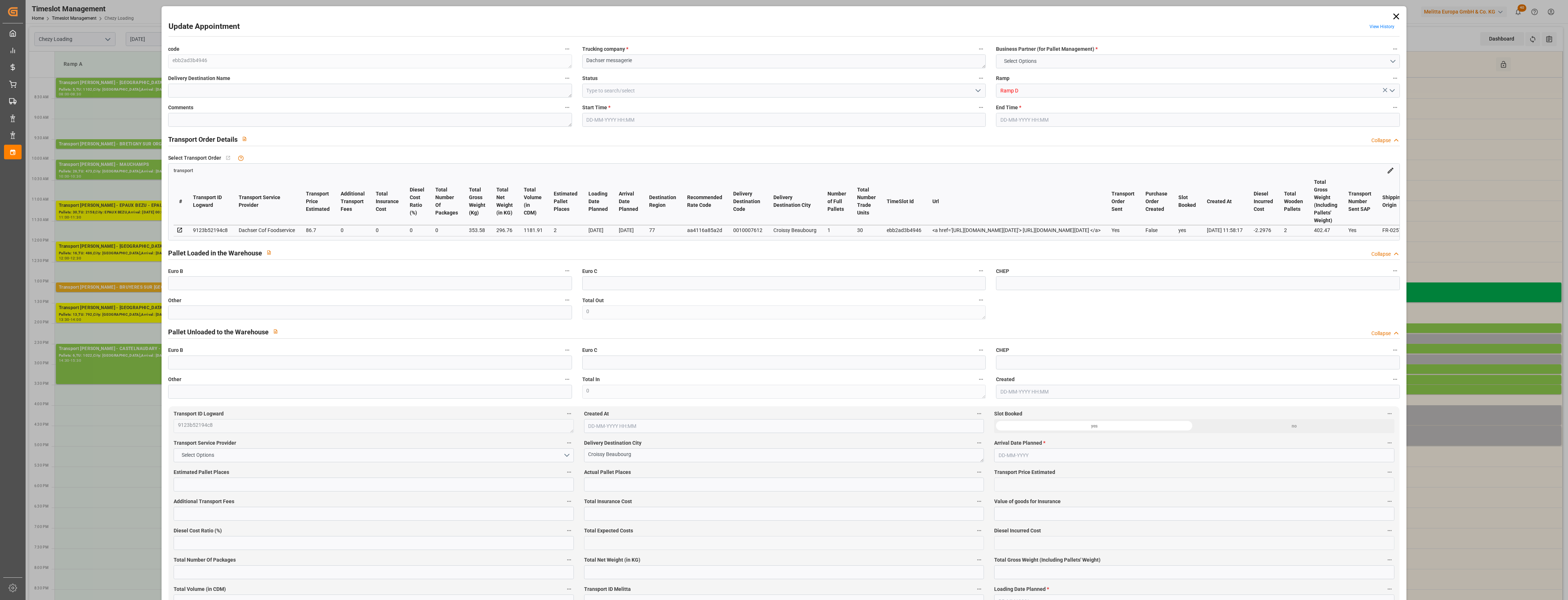
type input "1181.91"
type input "77"
type input "1"
type input "30"
type input "2"
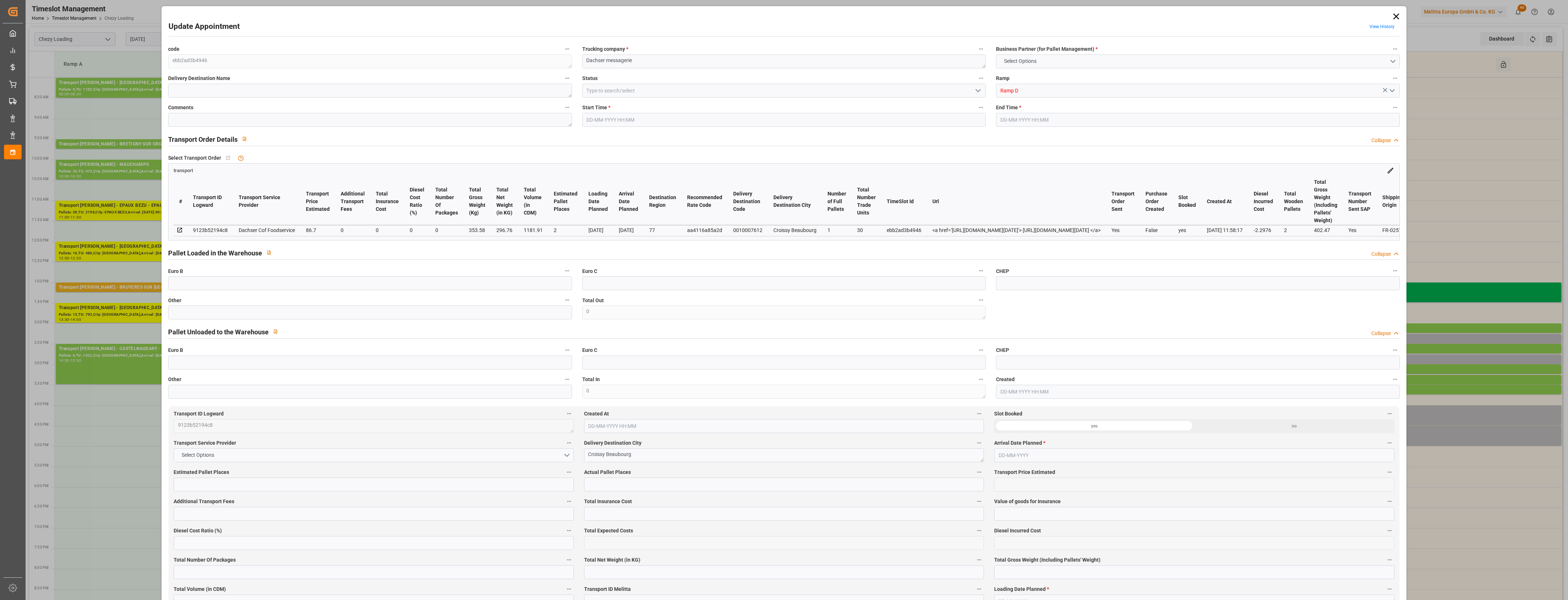
type input "101"
type input "353.58"
type input "0"
type input "4710.8598"
type input "0"
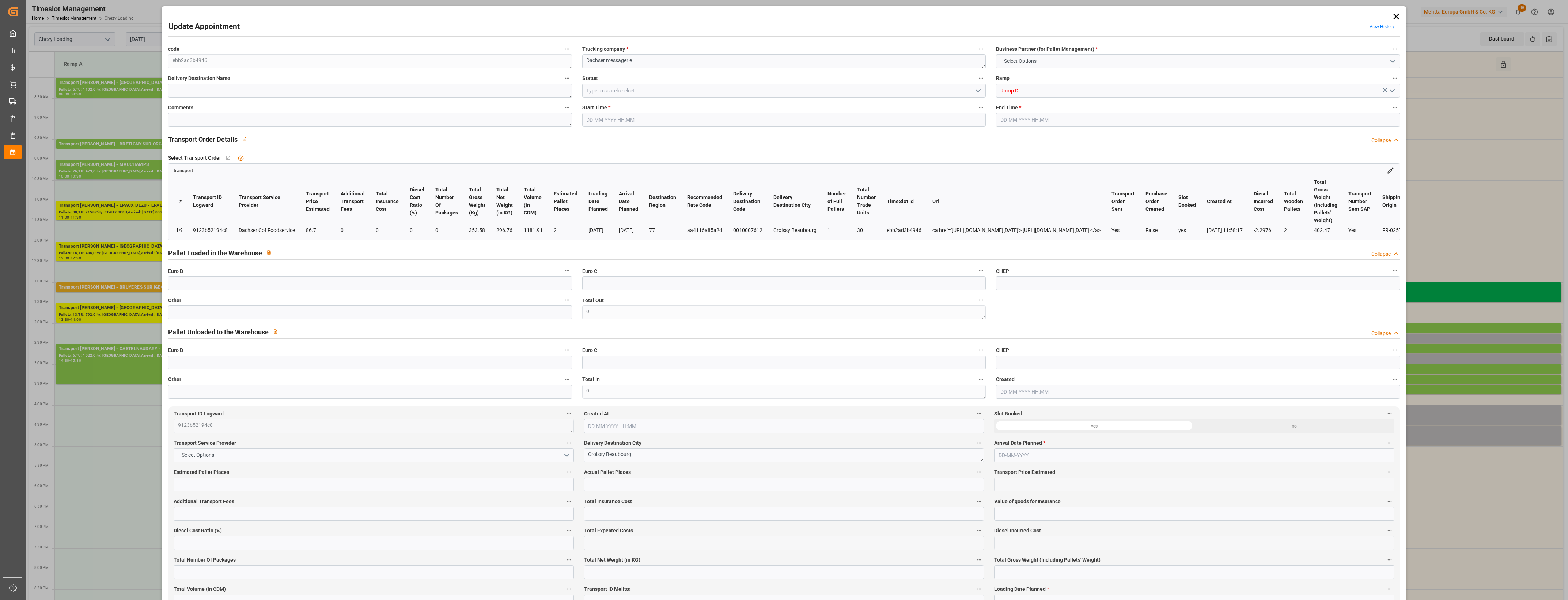
type input "0"
type input "21"
type input "35"
type input "[DATE] 14:45"
type input "[DATE] 15:00"
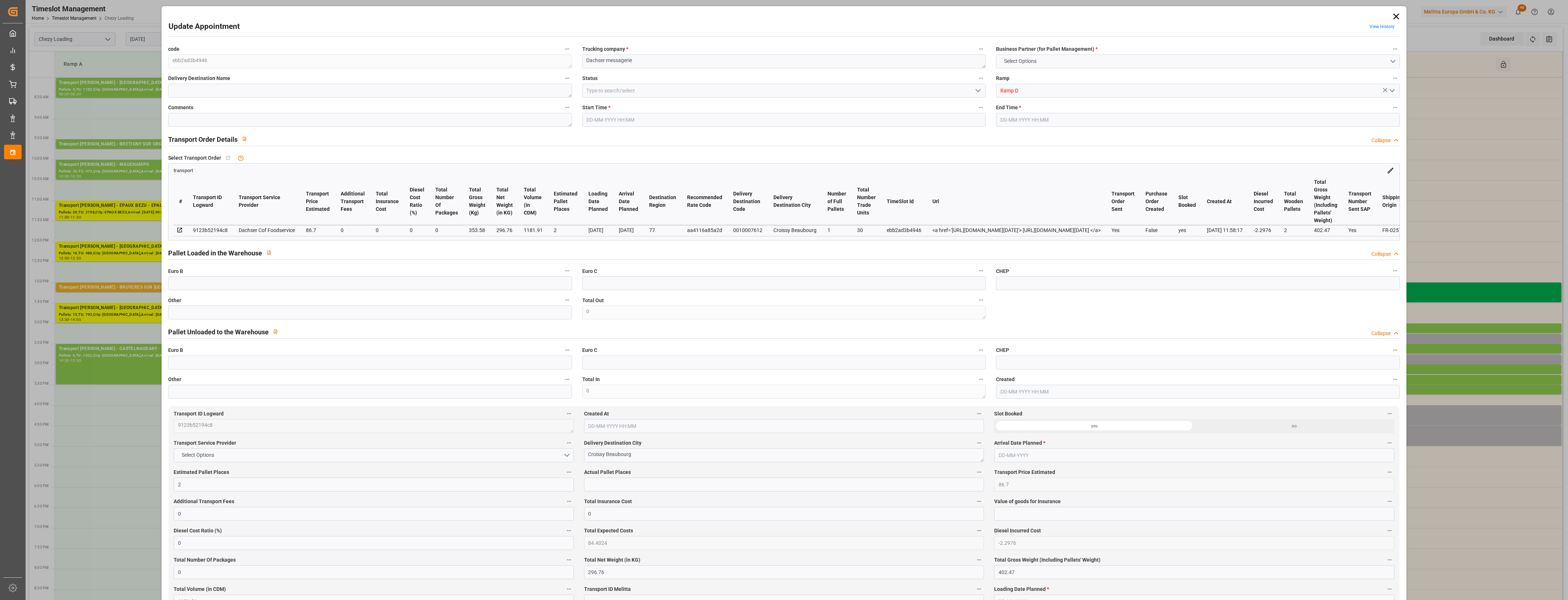
type input "[DATE] 12:42"
type input "[DATE] 11:58"
type input "[DATE]"
click at [203, 315] on input "text" at bounding box center [369, 312] width 404 height 14
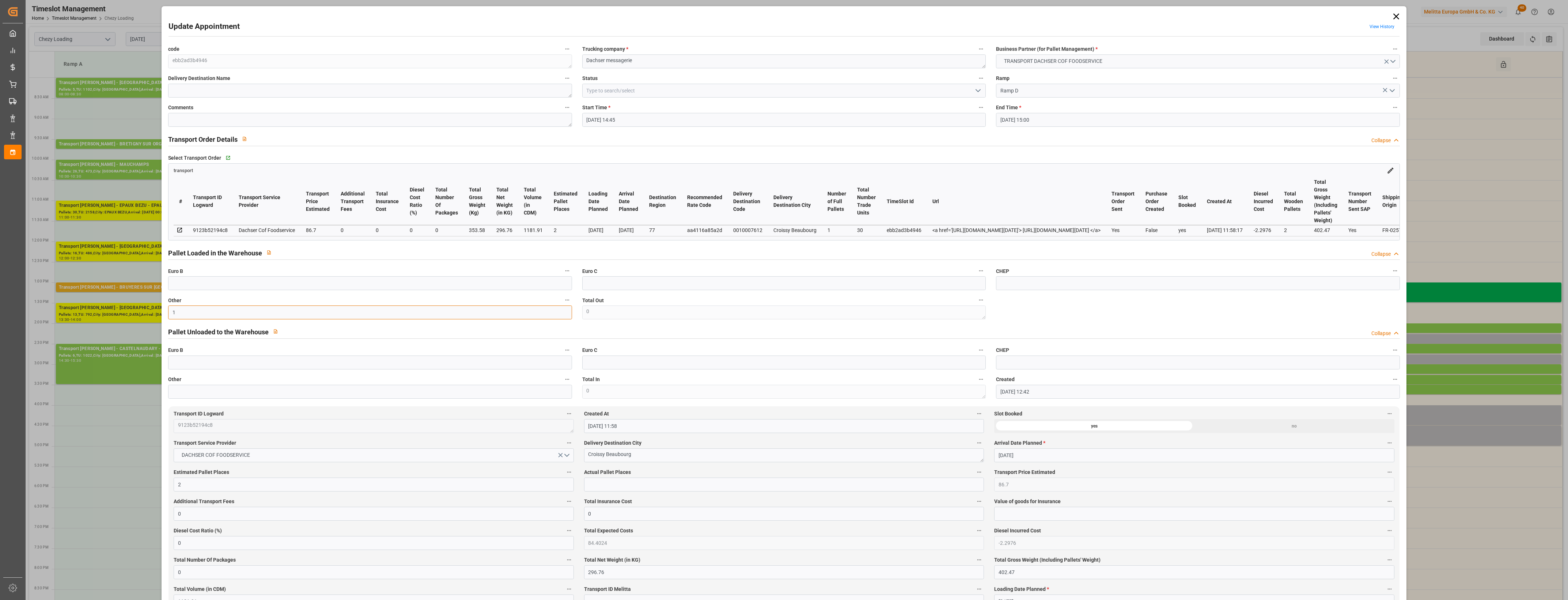
type input "1"
click at [597, 486] on input "text" at bounding box center [784, 484] width 400 height 14
type input "1"
click at [664, 472] on label "Actual Pallet Places" at bounding box center [784, 472] width 400 height 10
click at [975, 472] on button "Actual Pallet Places" at bounding box center [979, 472] width 10 height 10
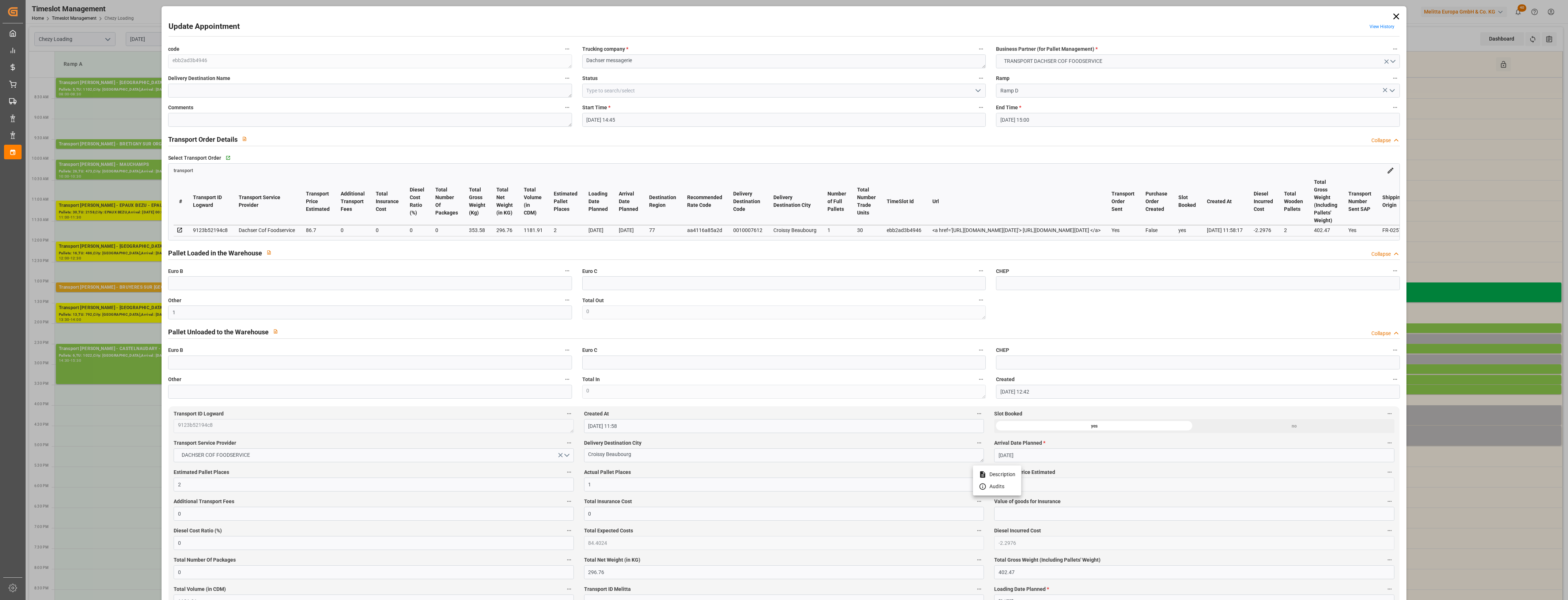
click at [665, 472] on div at bounding box center [784, 300] width 1568 height 600
click at [978, 92] on icon "open menu" at bounding box center [978, 91] width 9 height 9
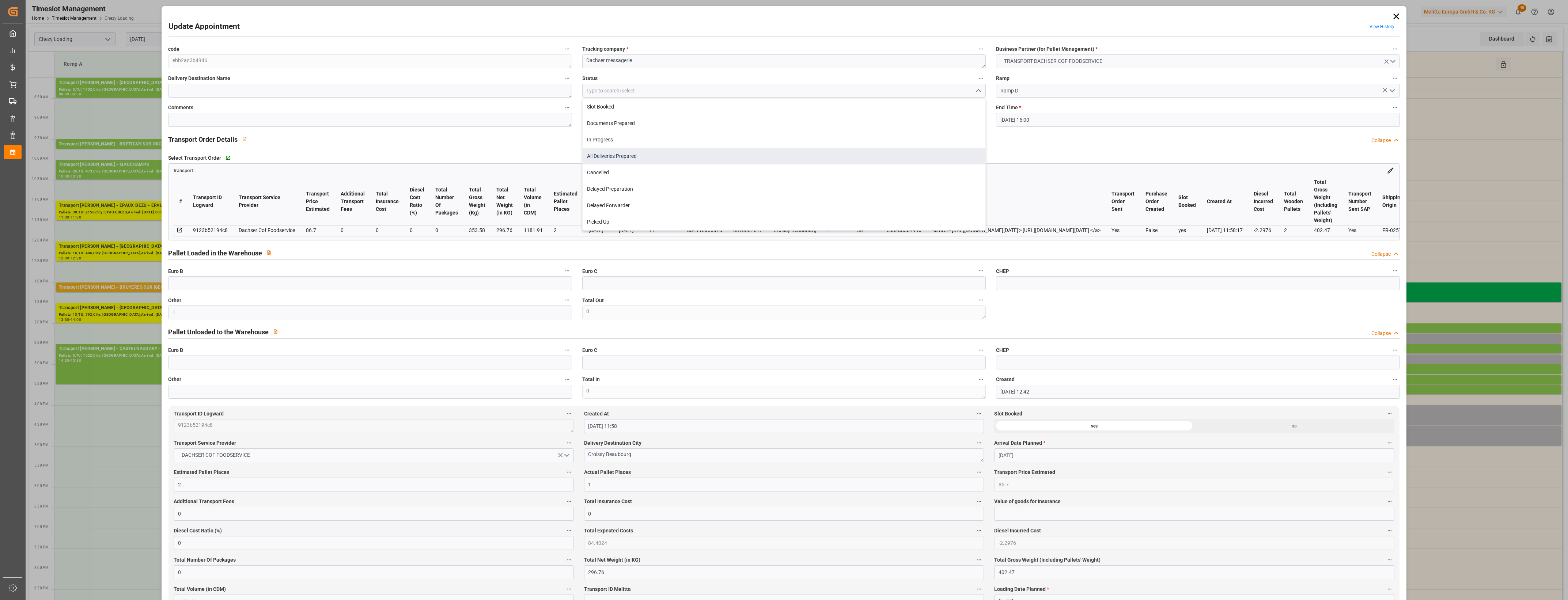
click at [632, 156] on div "All Deliveries Prepared" at bounding box center [784, 156] width 403 height 16
type input "All Deliveries Prepared"
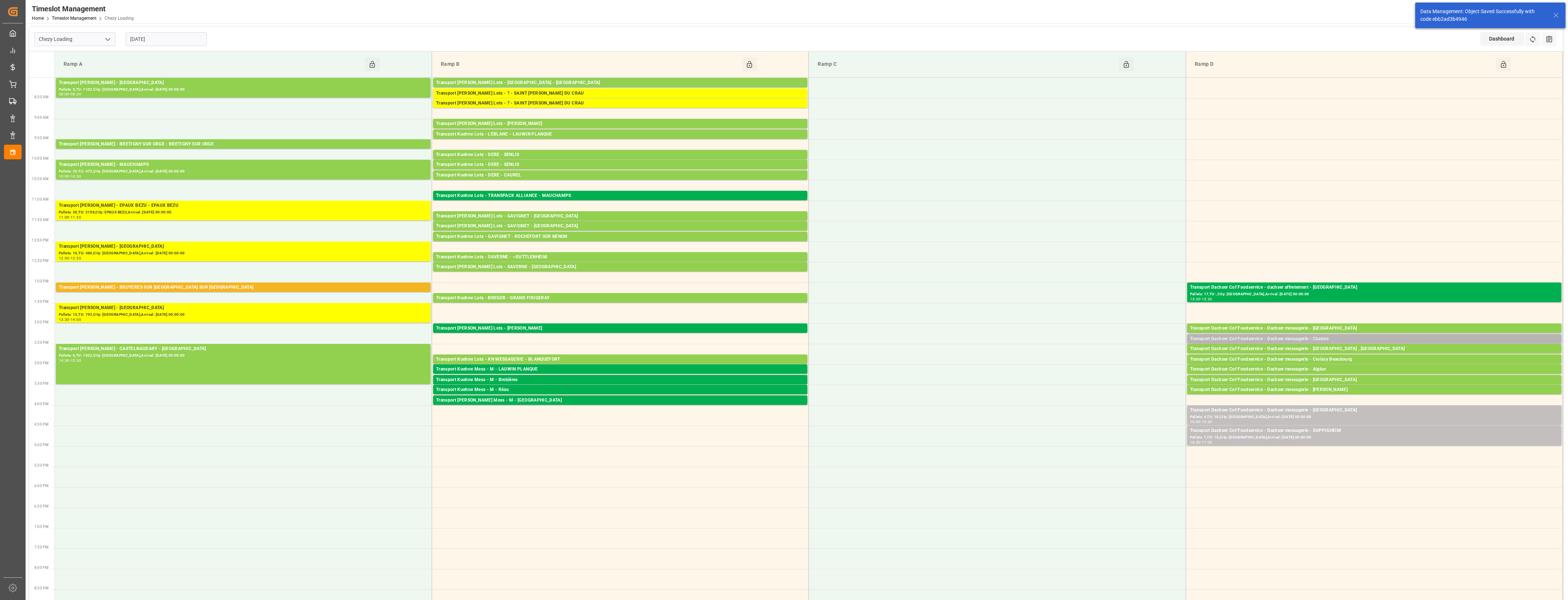
click at [1331, 338] on div "Transport Dachser Cof Foodservice - Dachser messagerie - Chatres" at bounding box center [1374, 339] width 368 height 7
click at [1090, 359] on button "Open" at bounding box center [1091, 361] width 51 height 9
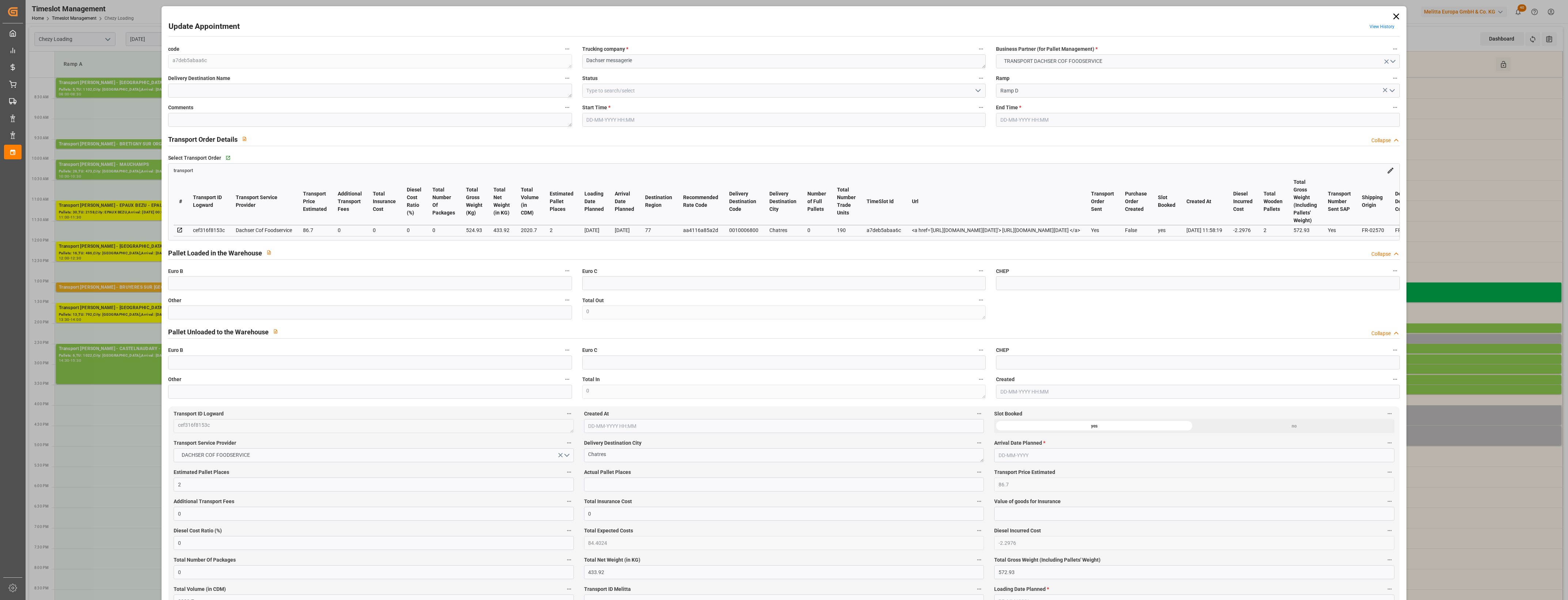
type input "[DATE] 14:15"
type input "[DATE] 14:30"
type input "[DATE] 12:38"
type input "[DATE] 11:58"
type input "[DATE]"
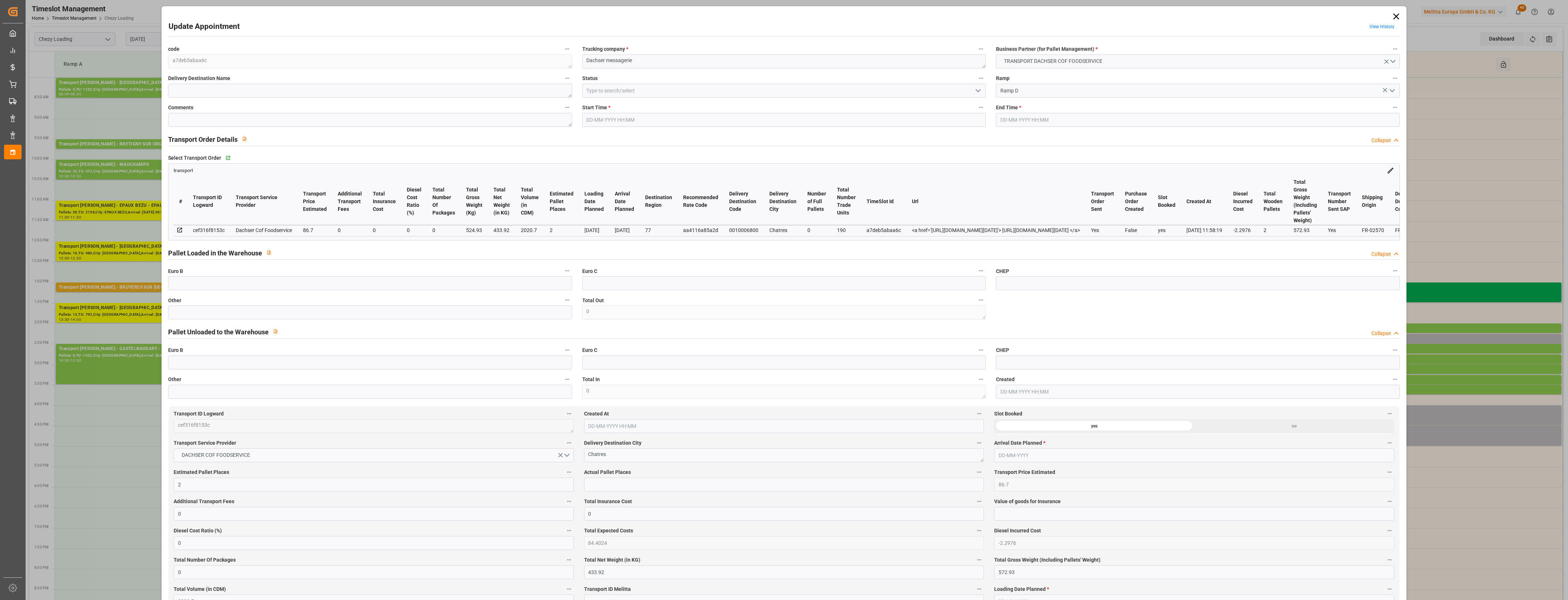
type input "[DATE]"
click at [211, 319] on input "text" at bounding box center [369, 312] width 404 height 14
type input "2"
click at [296, 302] on label "Other" at bounding box center [369, 300] width 404 height 10
click at [562, 302] on button "Other" at bounding box center [567, 300] width 10 height 10
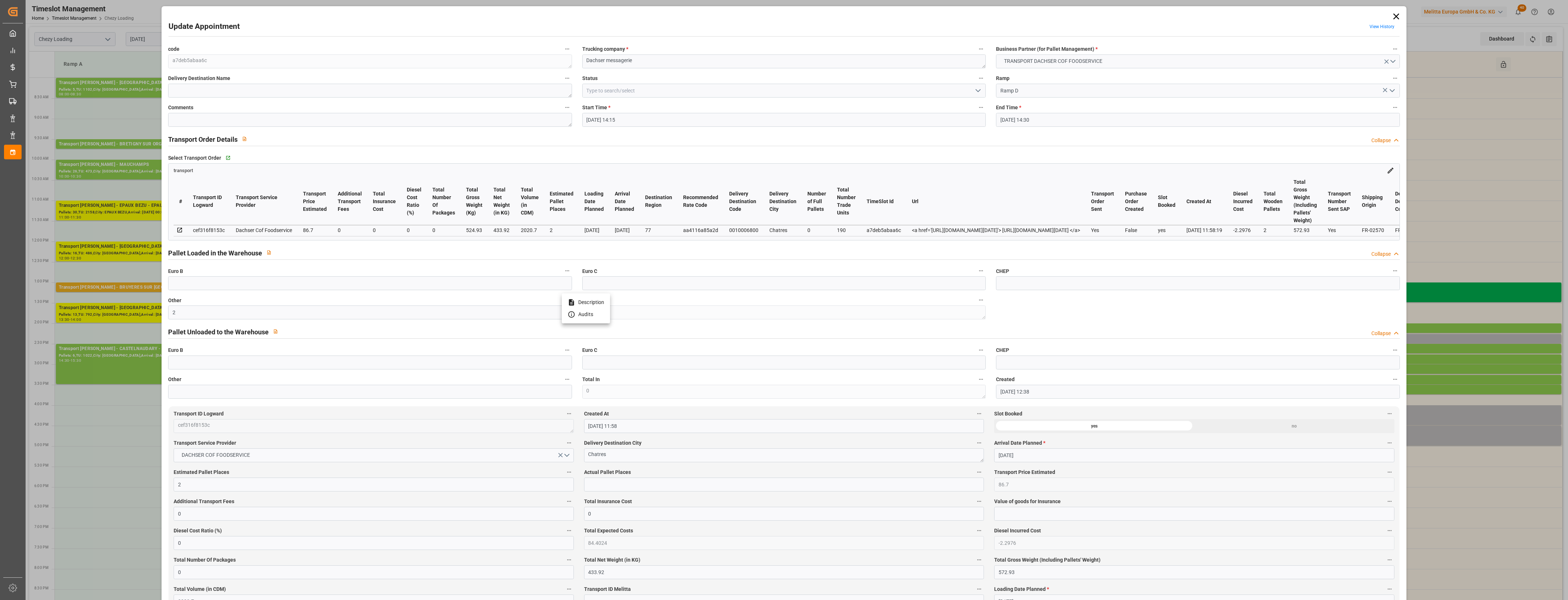
click at [608, 486] on div at bounding box center [784, 300] width 1568 height 600
click at [618, 485] on input "text" at bounding box center [784, 484] width 400 height 14
type input "2"
click at [978, 88] on icon "open menu" at bounding box center [978, 91] width 9 height 9
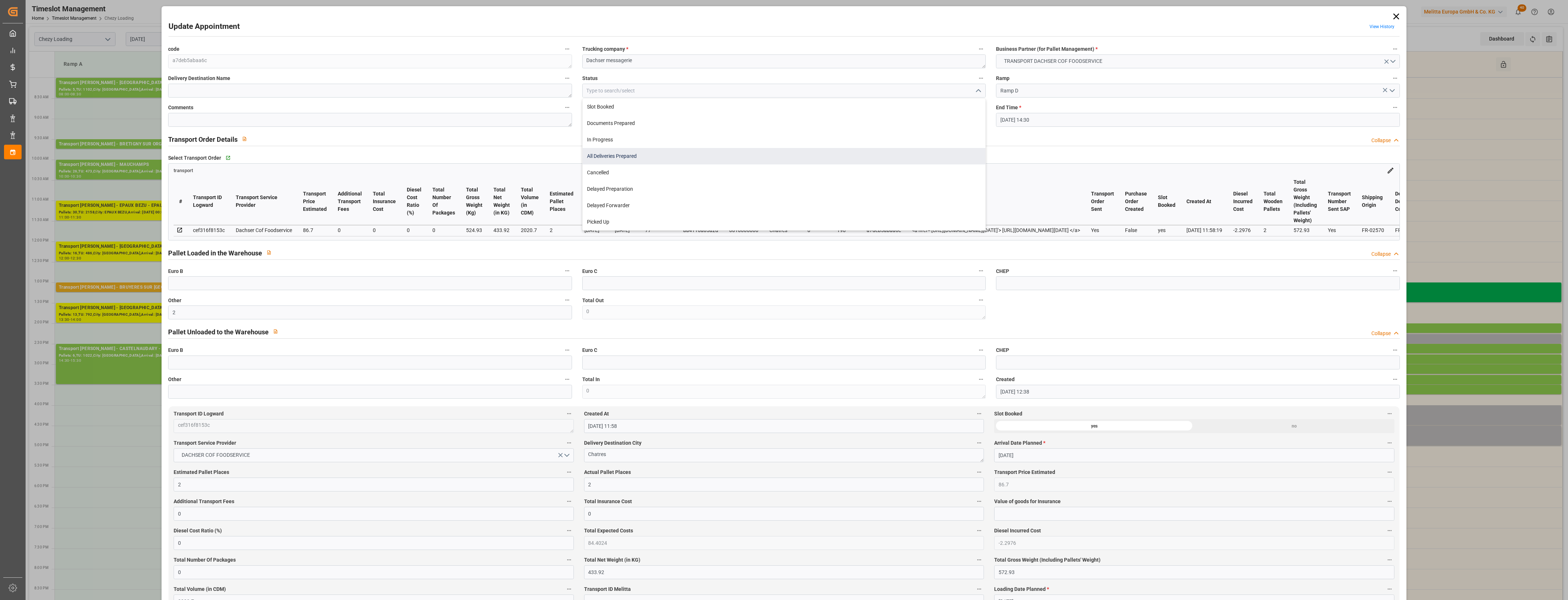
click at [604, 158] on div "All Deliveries Prepared" at bounding box center [784, 156] width 403 height 16
type input "All Deliveries Prepared"
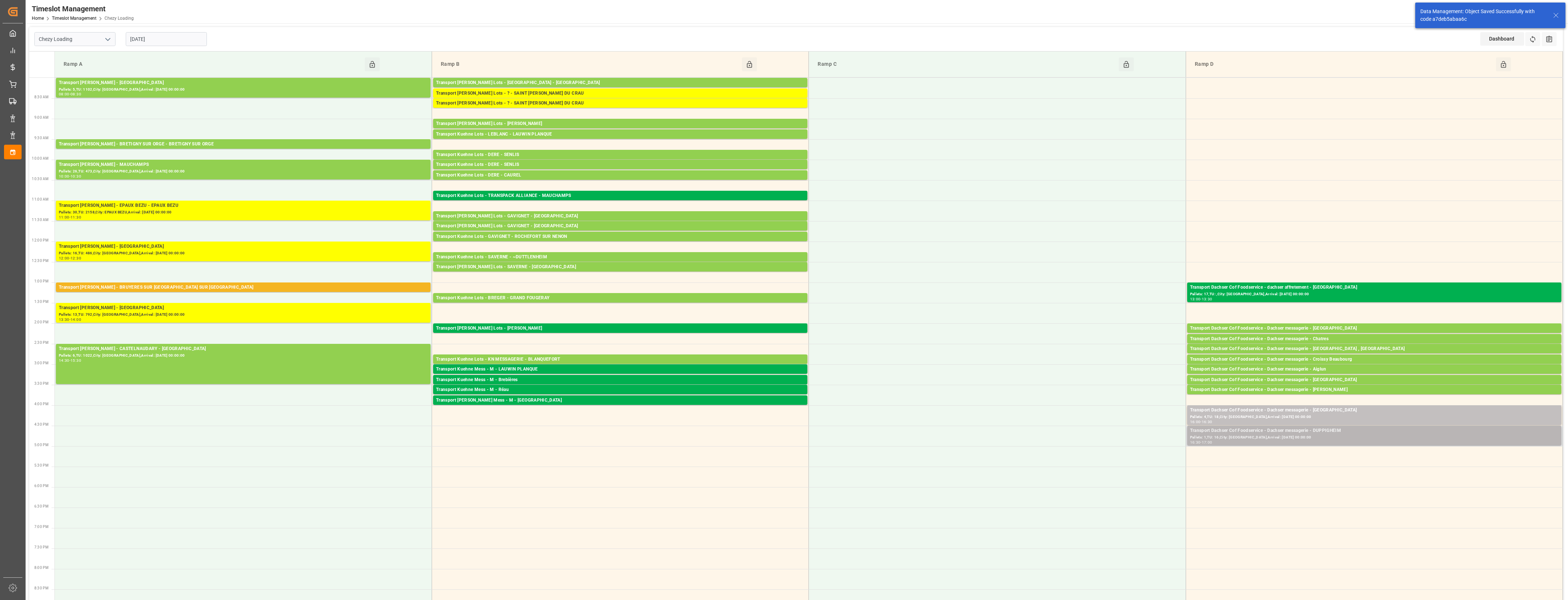
click at [1328, 435] on div "Pallets: 1,TU: 16,City: [GEOGRAPHIC_DATA],Arrival: [DATE] 00:00:00" at bounding box center [1374, 438] width 368 height 6
click at [1099, 463] on button "Open" at bounding box center [1091, 464] width 51 height 9
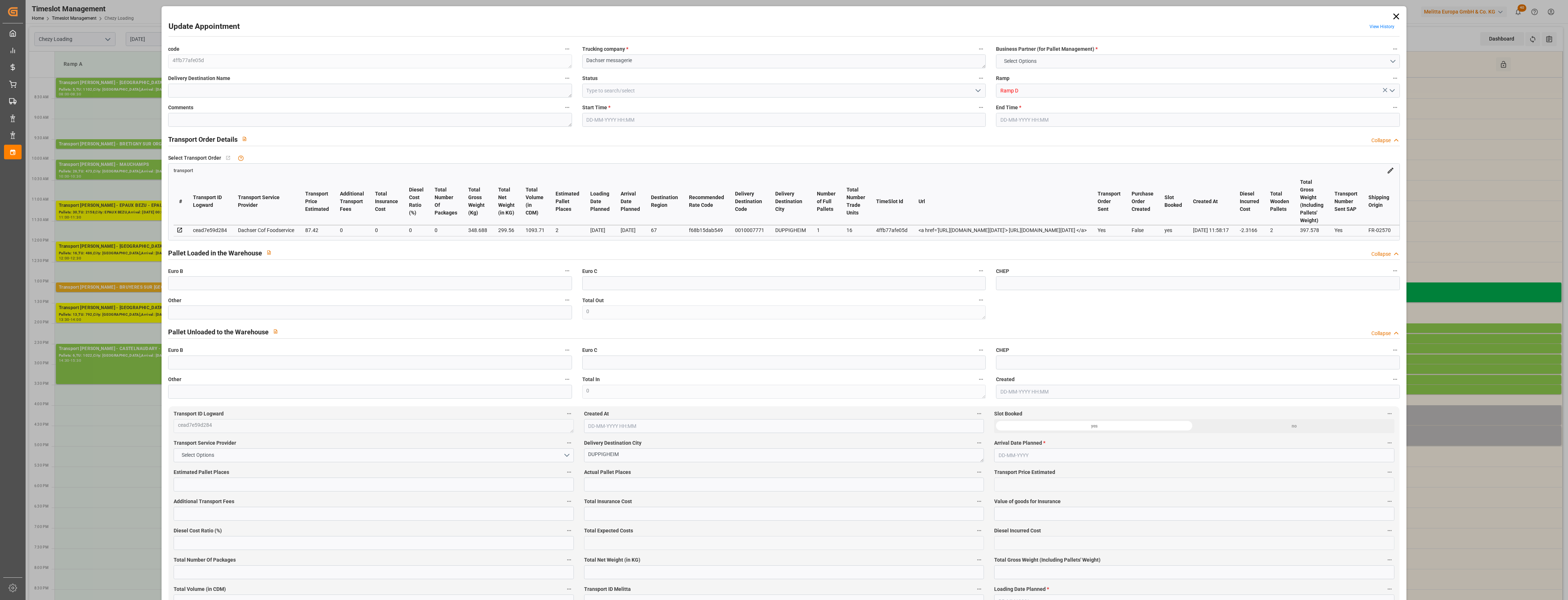
type input "2"
type input "87.42"
type input "0"
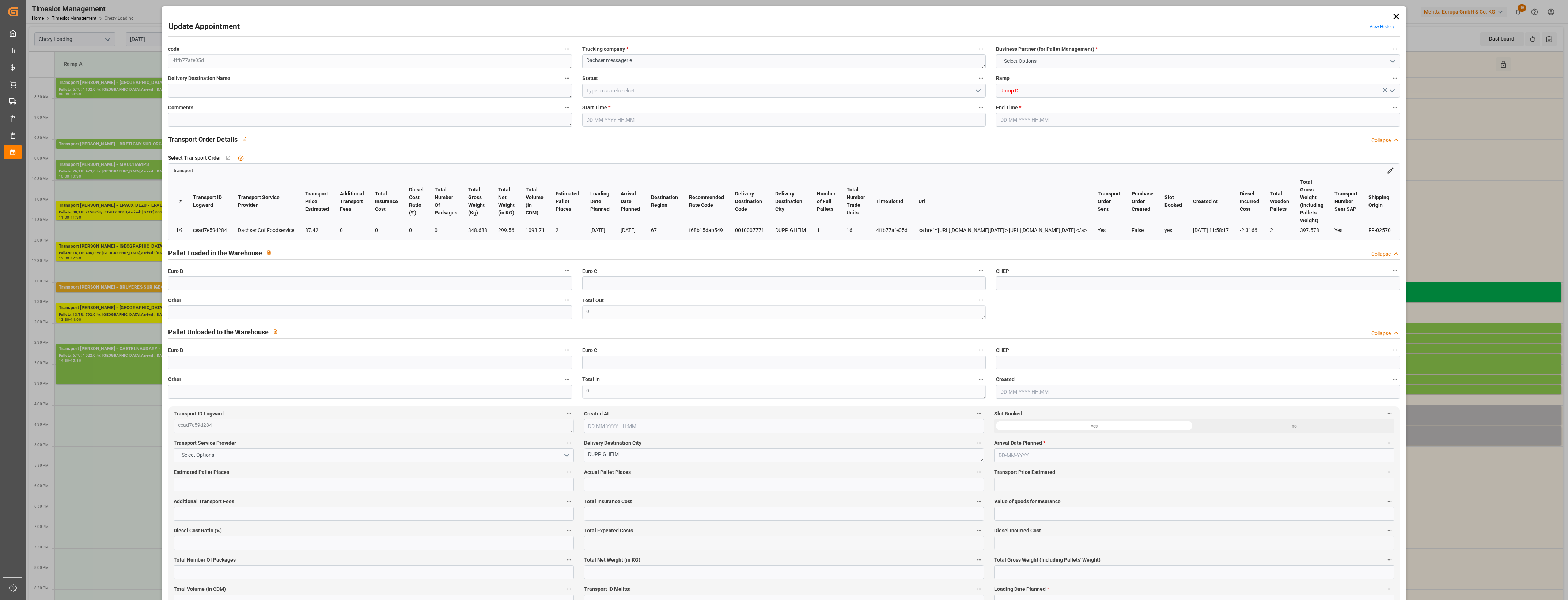
type input "85.1034"
type input "-2.3166"
type input "0"
type input "299.56"
type input "397.578"
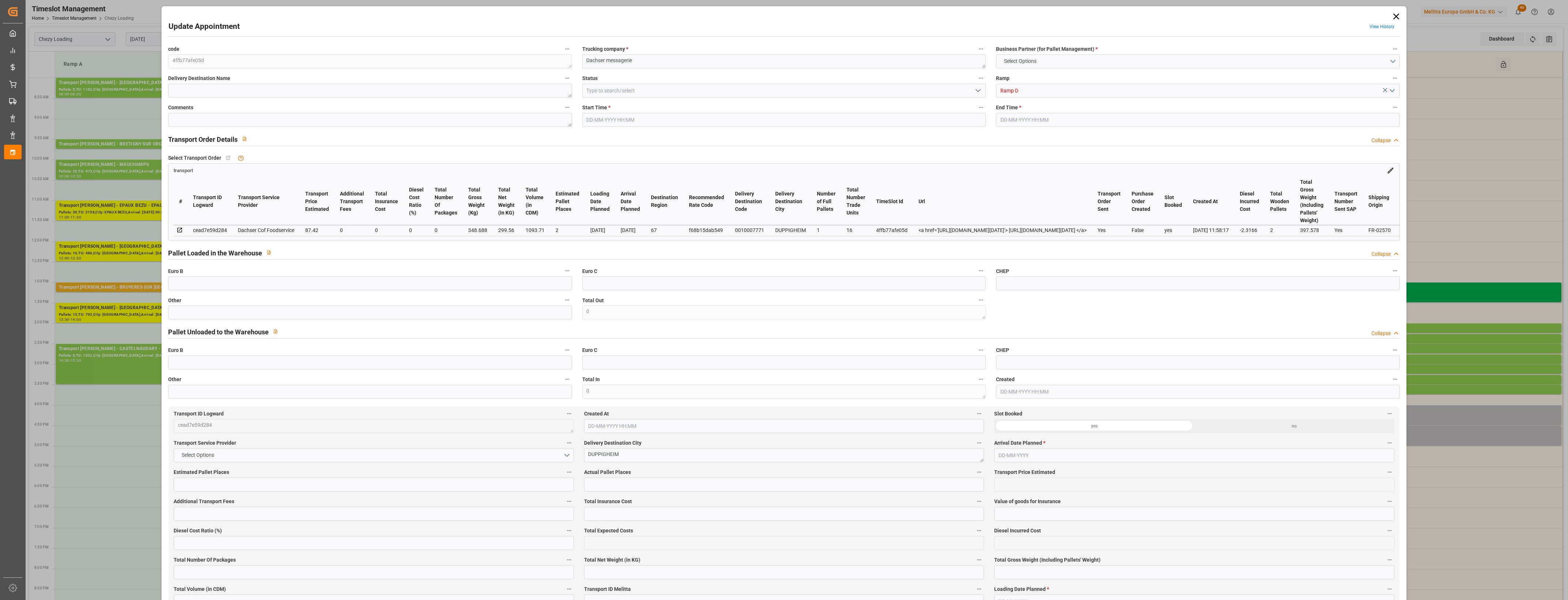
type input "1093.71"
type input "67"
type input "1"
type input "16"
type input "2"
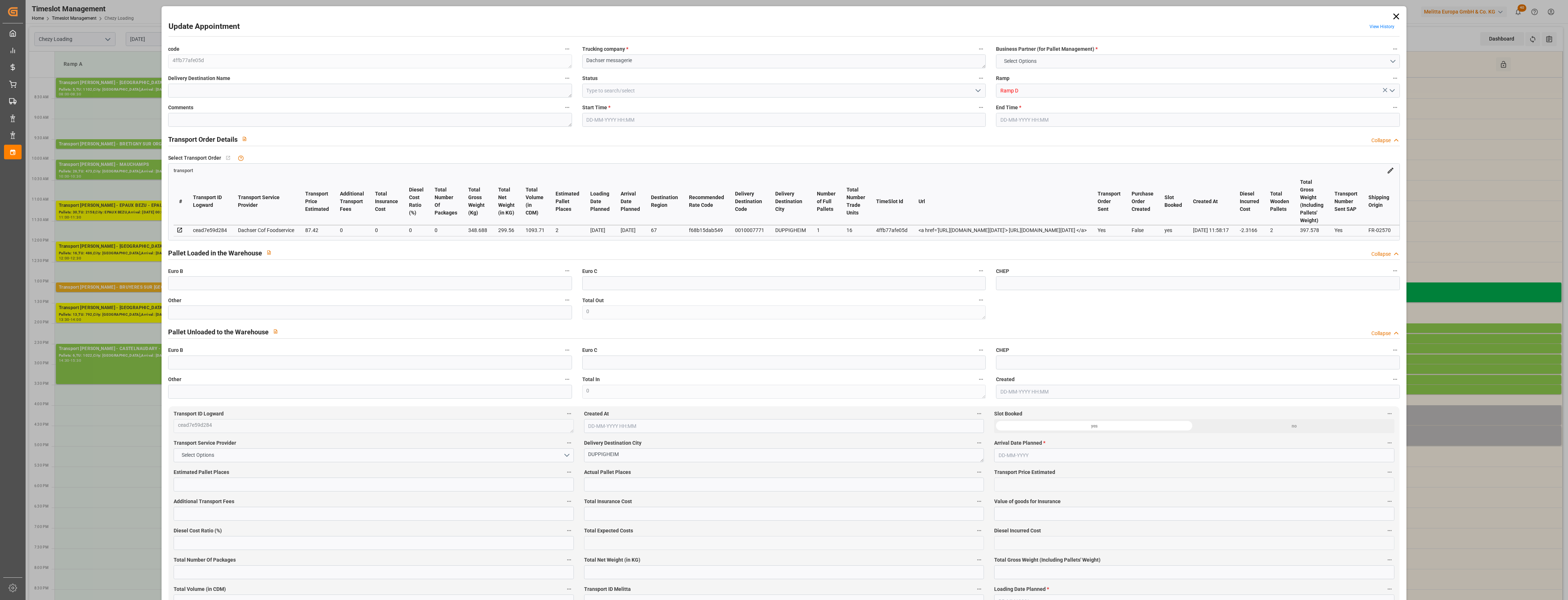
type input "101"
type input "348.688"
type input "0"
type input "4710.8598"
type input "0"
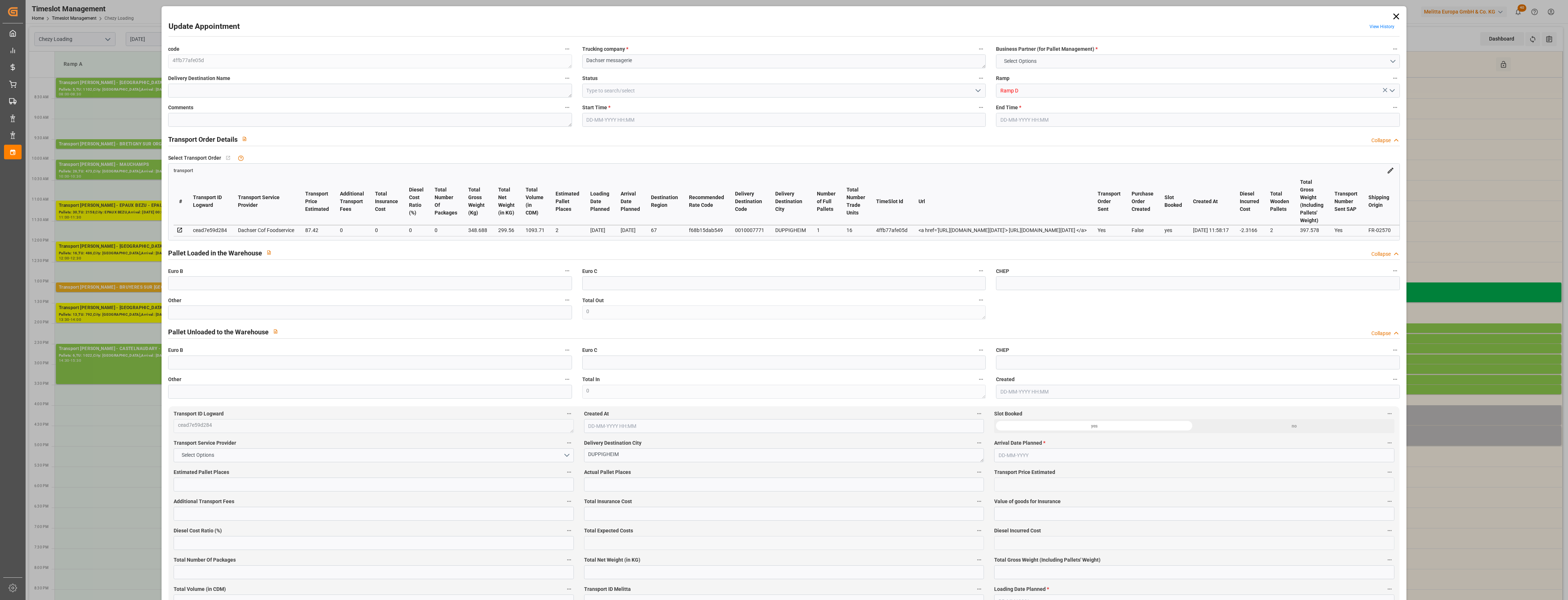
type input "0"
type input "21"
type input "35"
type input "[DATE] 16:30"
type input "[DATE] 17:00"
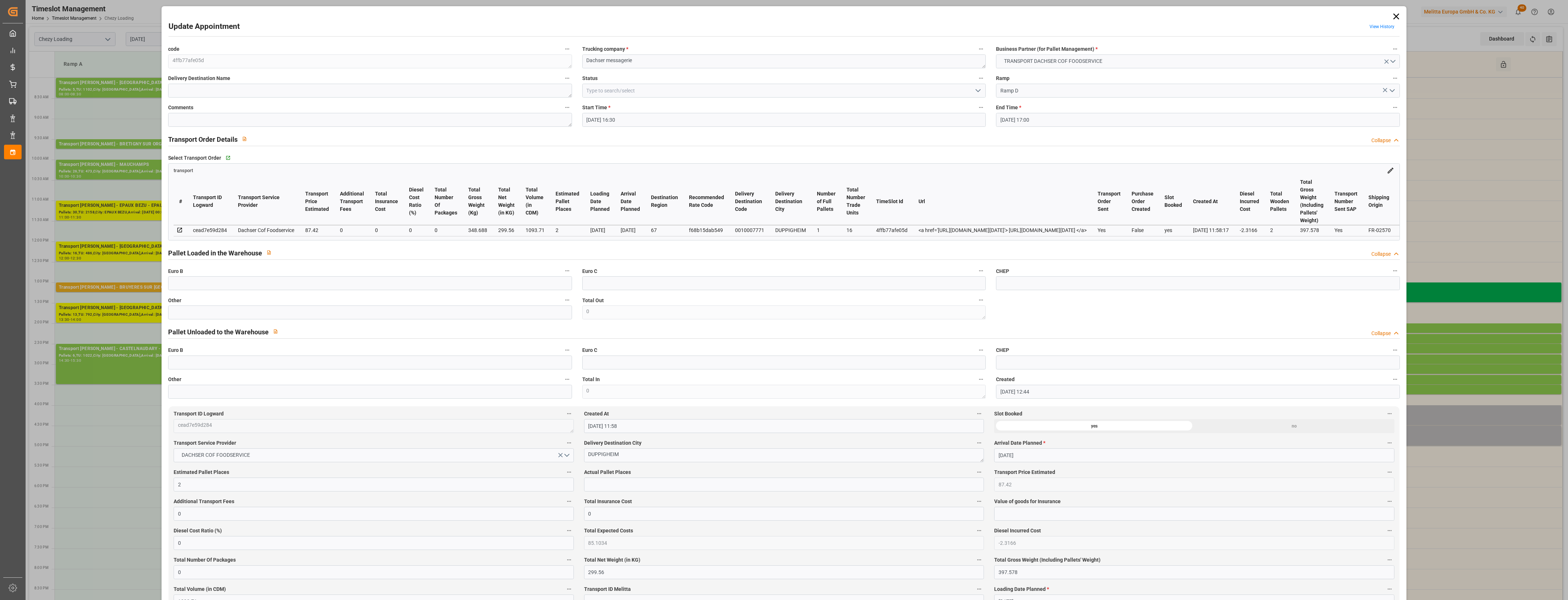
type input "[DATE] 12:44"
type input "[DATE] 11:58"
type input "[DATE]"
click at [200, 314] on input "text" at bounding box center [369, 312] width 404 height 14
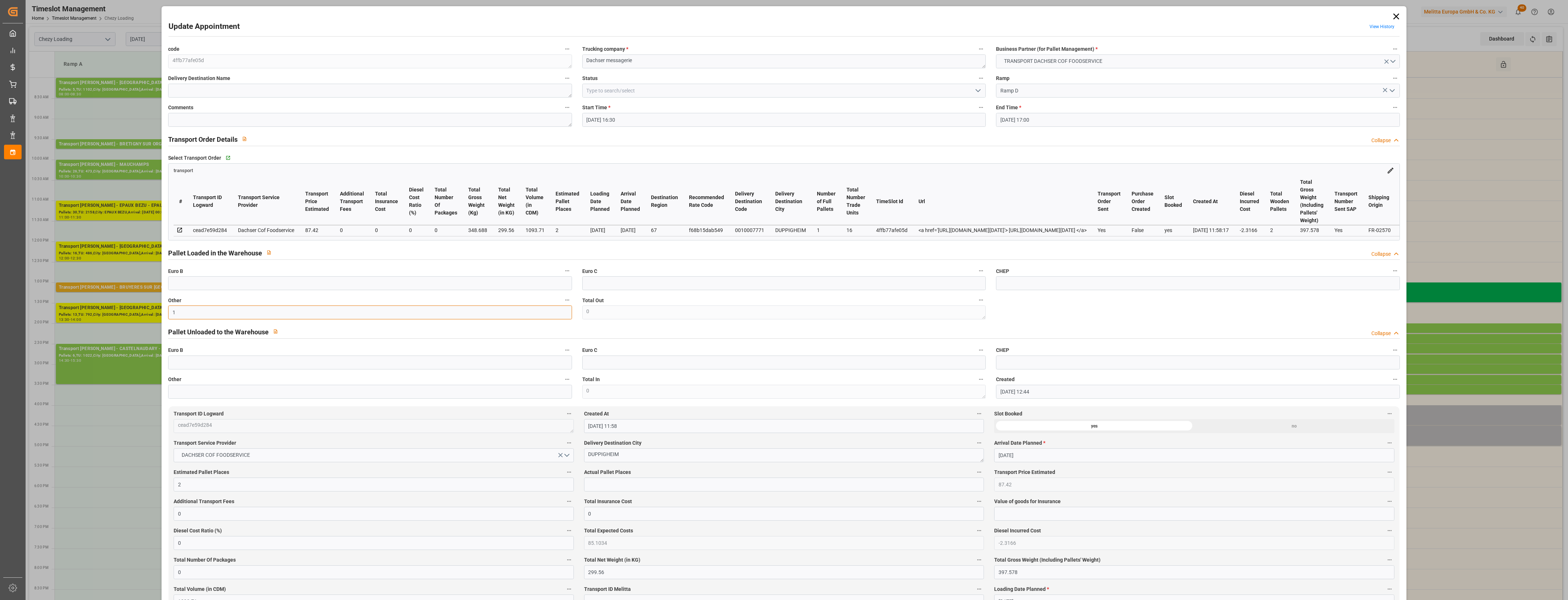
type input "1"
click at [592, 486] on input "text" at bounding box center [784, 484] width 400 height 14
type input "1"
click at [978, 92] on icon "open menu" at bounding box center [978, 91] width 9 height 9
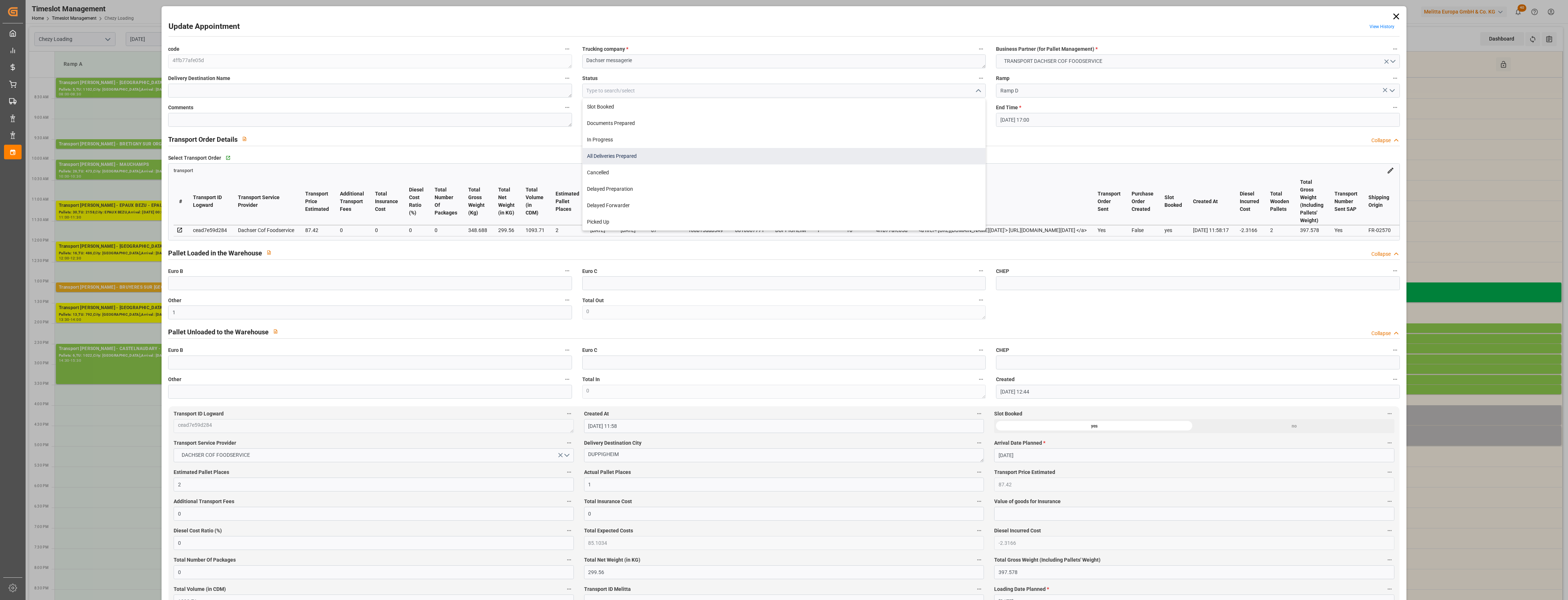
click at [630, 153] on div "All Deliveries Prepared" at bounding box center [784, 156] width 403 height 16
type input "All Deliveries Prepared"
